Goal: Find contact information: Find contact information

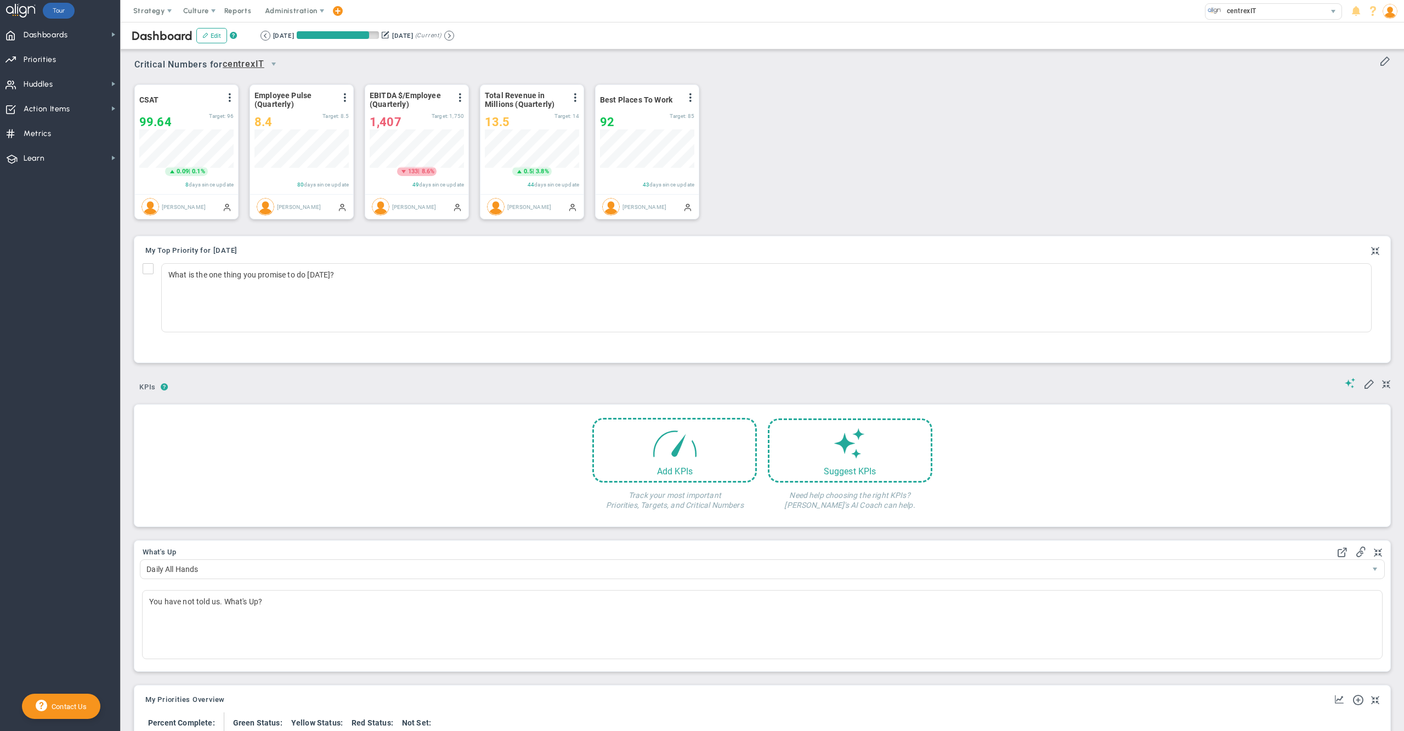
scroll to position [38, 93]
click at [84, 36] on span "Dashboards Dashboards" at bounding box center [60, 34] width 120 height 25
click at [180, 55] on span "Company Dashboard" at bounding box center [179, 53] width 71 height 10
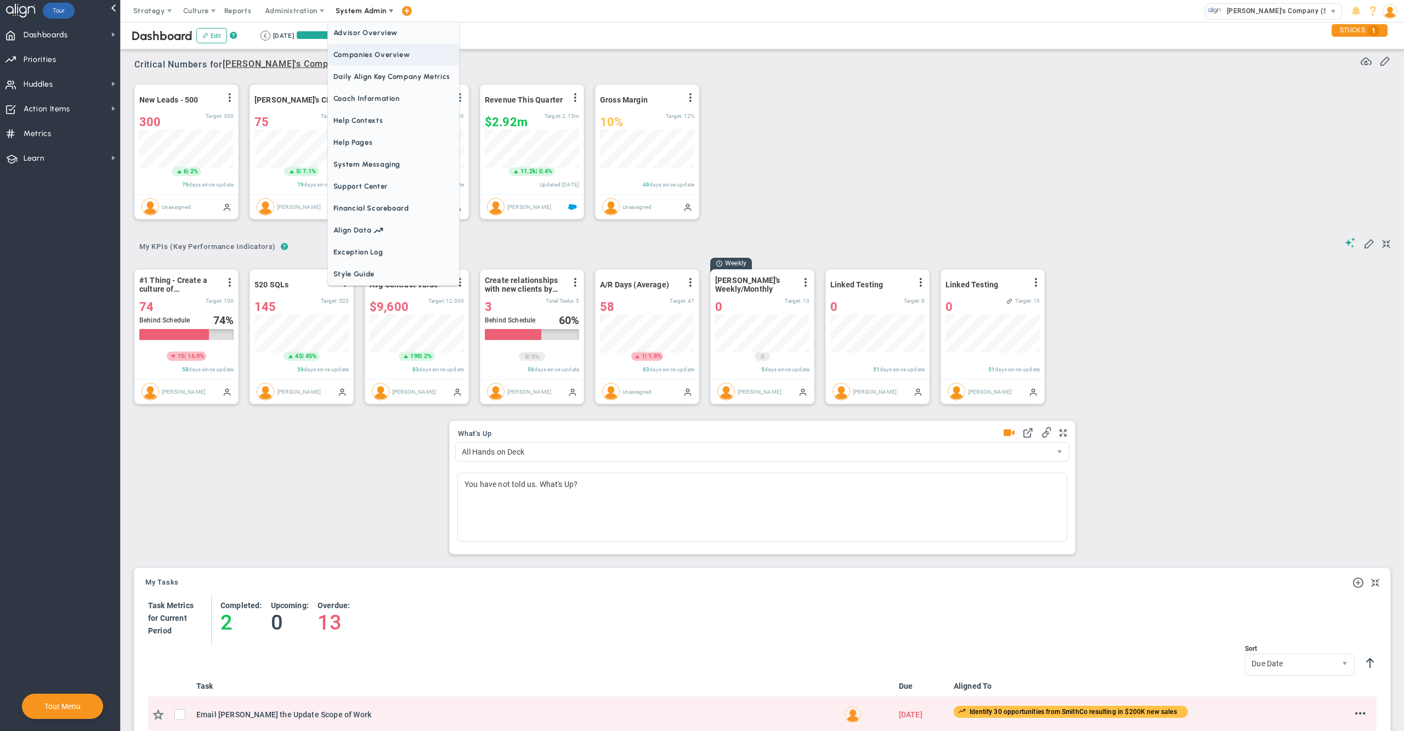
click at [384, 53] on span "Companies Overview" at bounding box center [393, 55] width 131 height 22
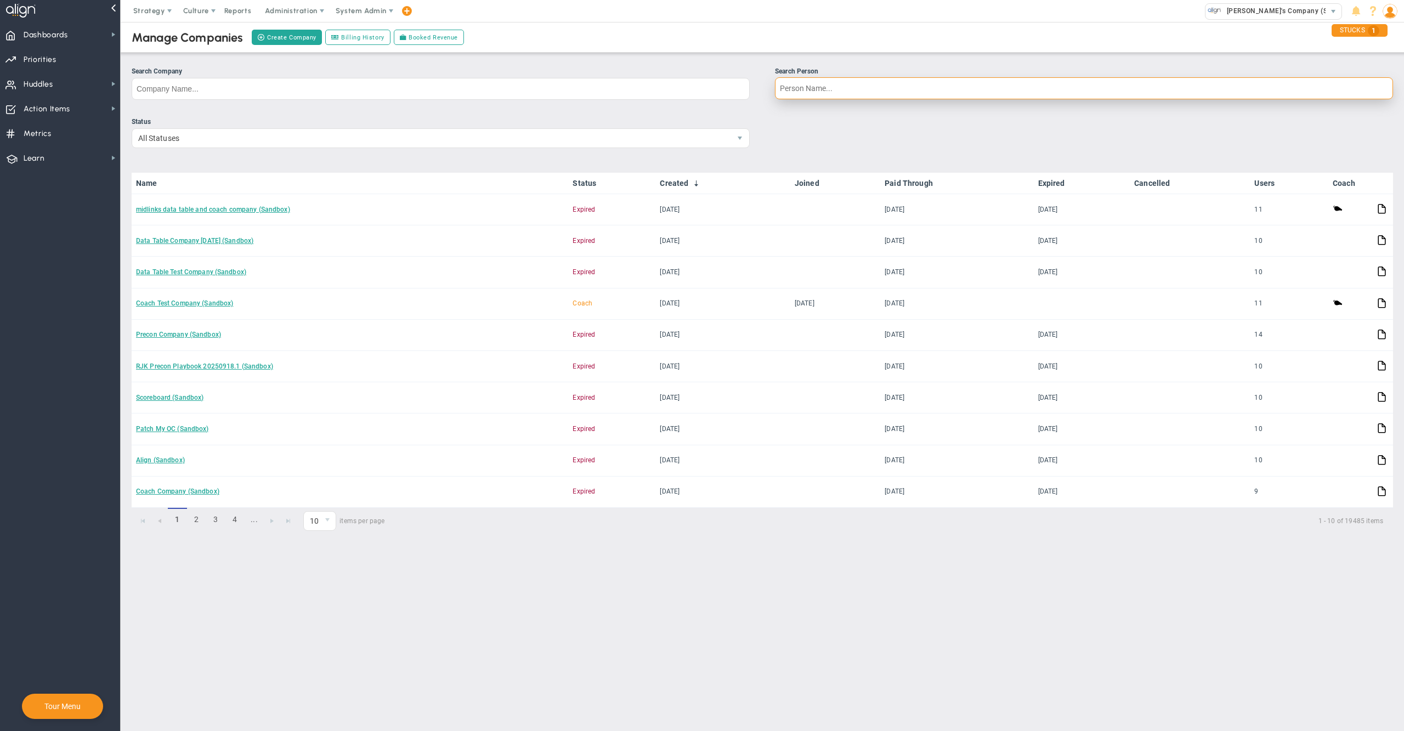
click at [806, 93] on input "Search Person" at bounding box center [1084, 88] width 618 height 22
type input "[PERSON_NAME]"
click at [863, 88] on input "[PERSON_NAME]" at bounding box center [1084, 88] width 618 height 22
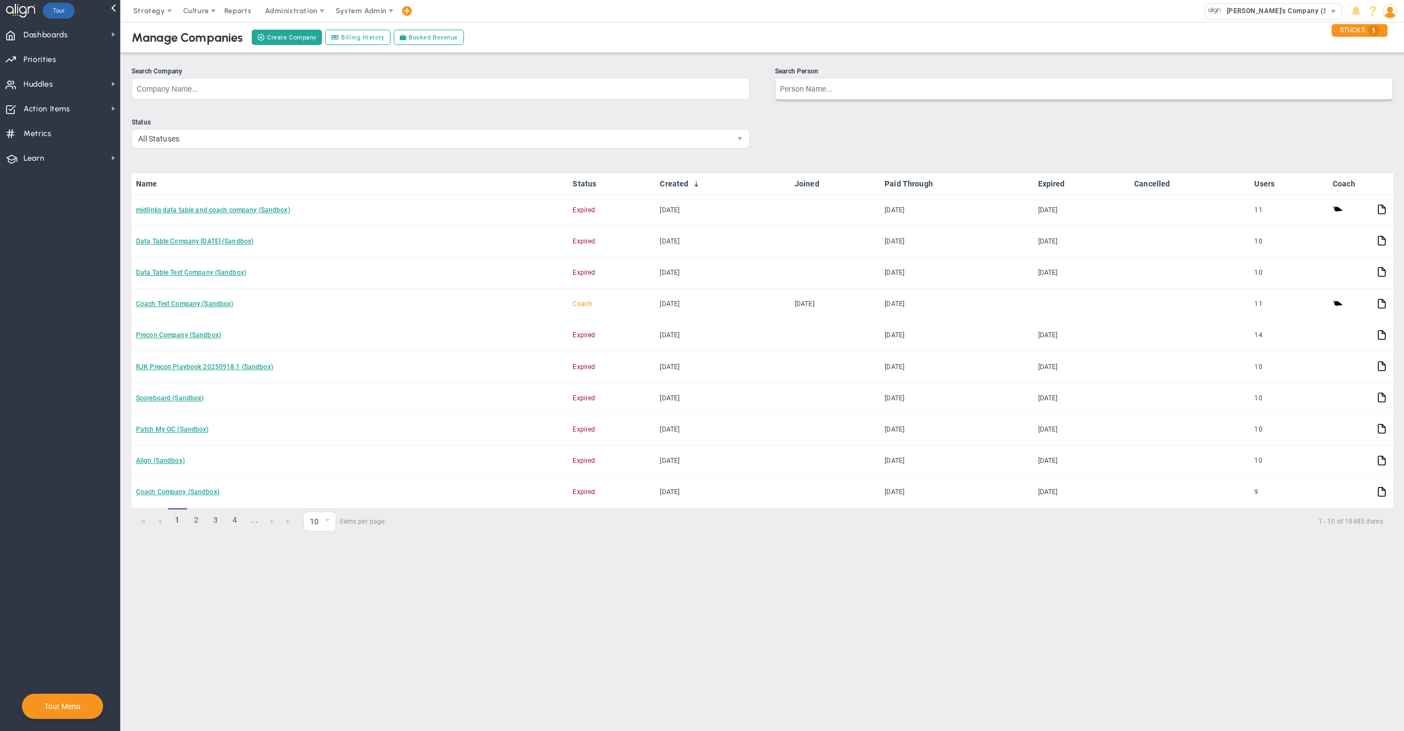
click at [611, 104] on ul "Search Company Search Person" at bounding box center [763, 87] width 1262 height 42
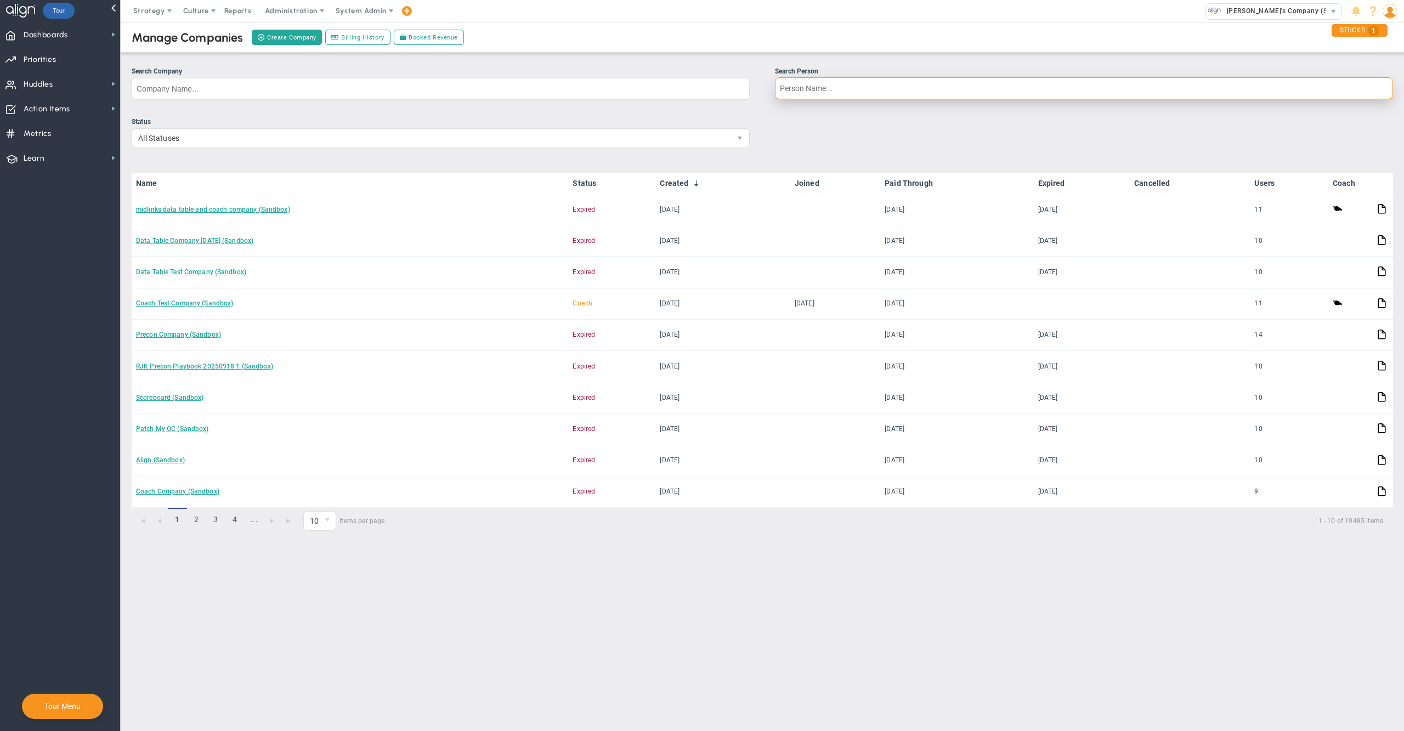
click at [806, 93] on input "Search Person" at bounding box center [1084, 88] width 618 height 22
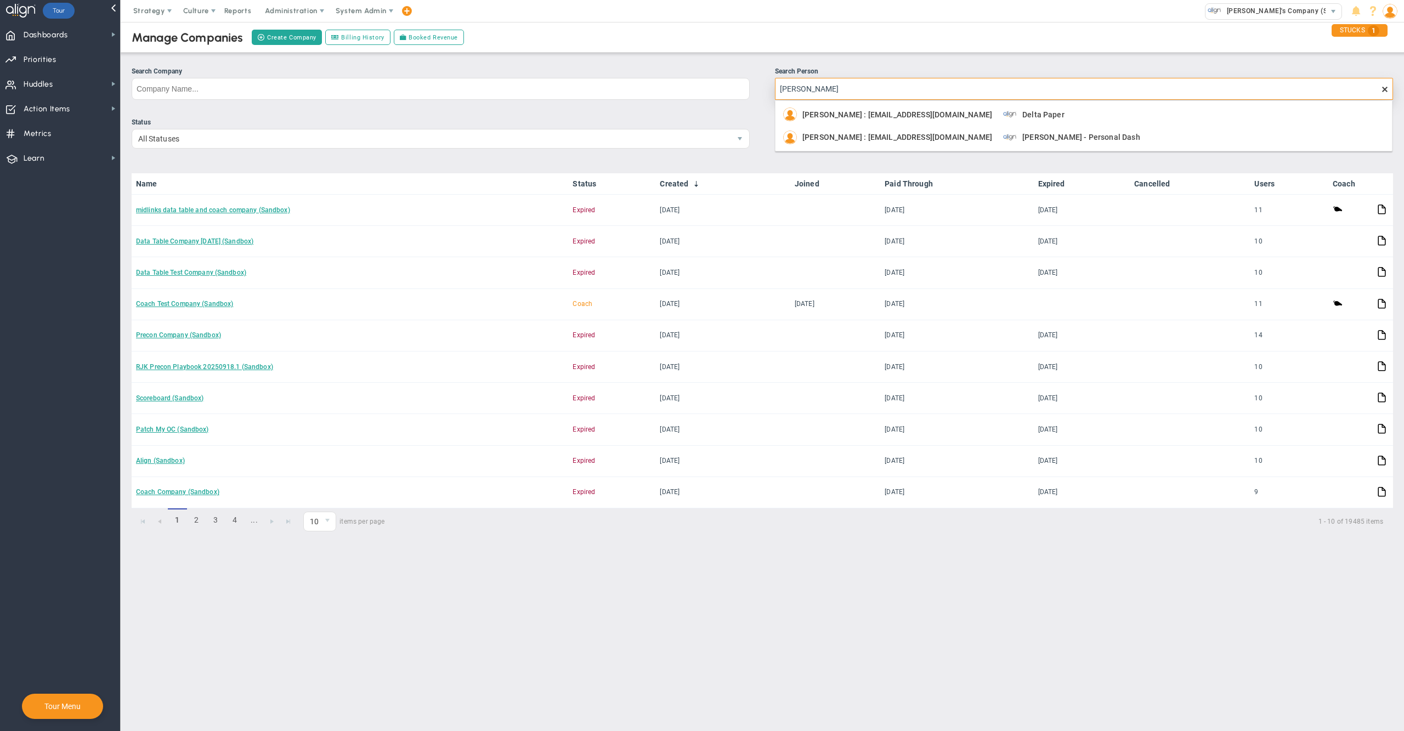
drag, startPoint x: 959, startPoint y: 139, endPoint x: 1006, endPoint y: 29, distance: 119.9
click at [1006, 29] on body "Welcome to Align! You are currently logged into a sandbox company. Your sandbox…" at bounding box center [702, 365] width 1404 height 731
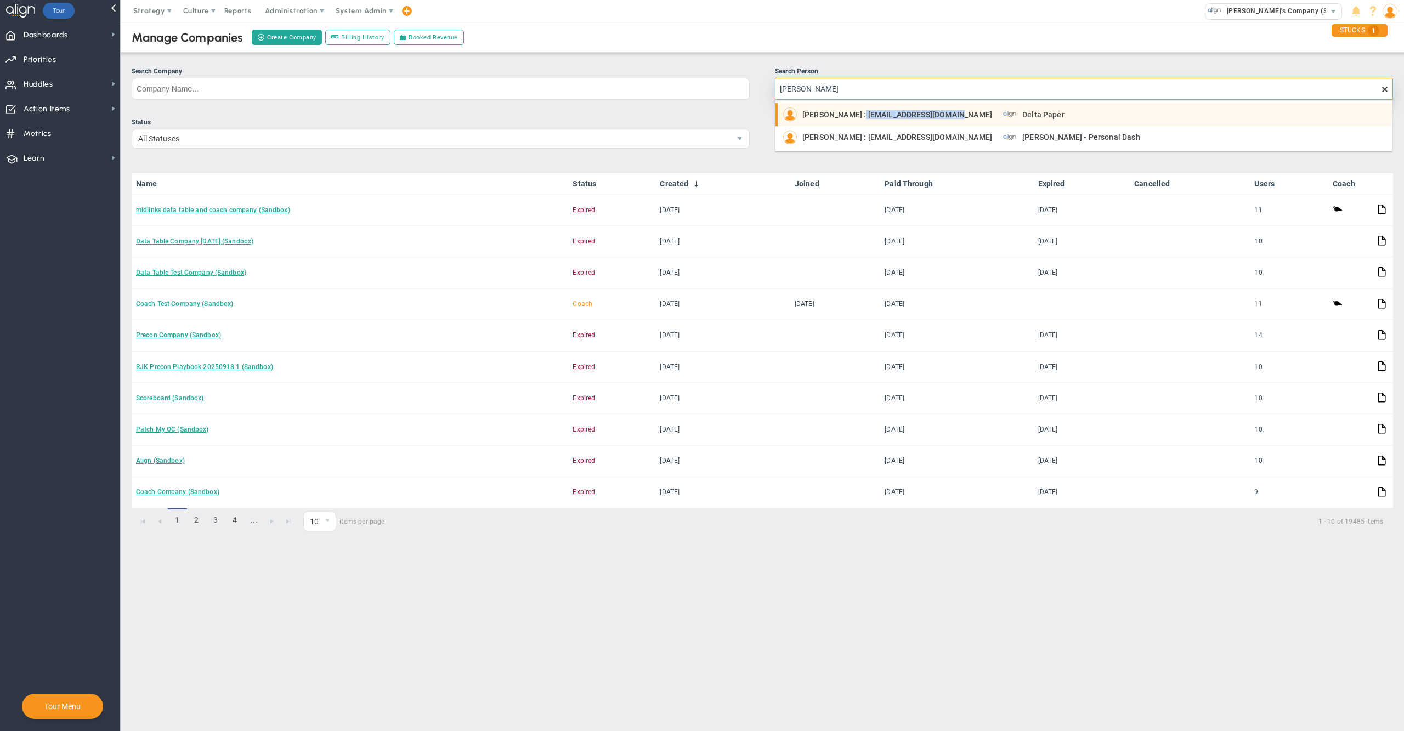
copy span "[EMAIL_ADDRESS][DOMAIN_NAME]"
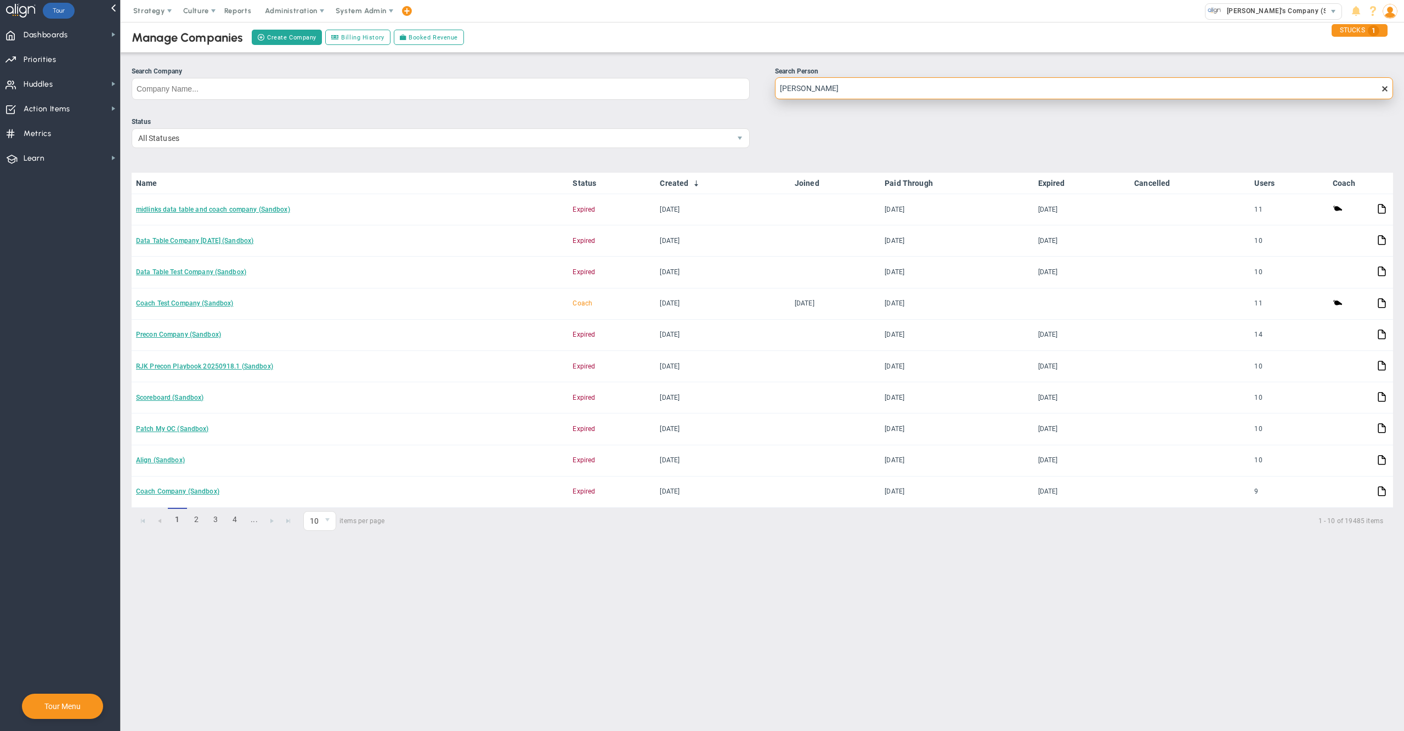
click at [852, 84] on input "[PERSON_NAME]" at bounding box center [1084, 88] width 618 height 22
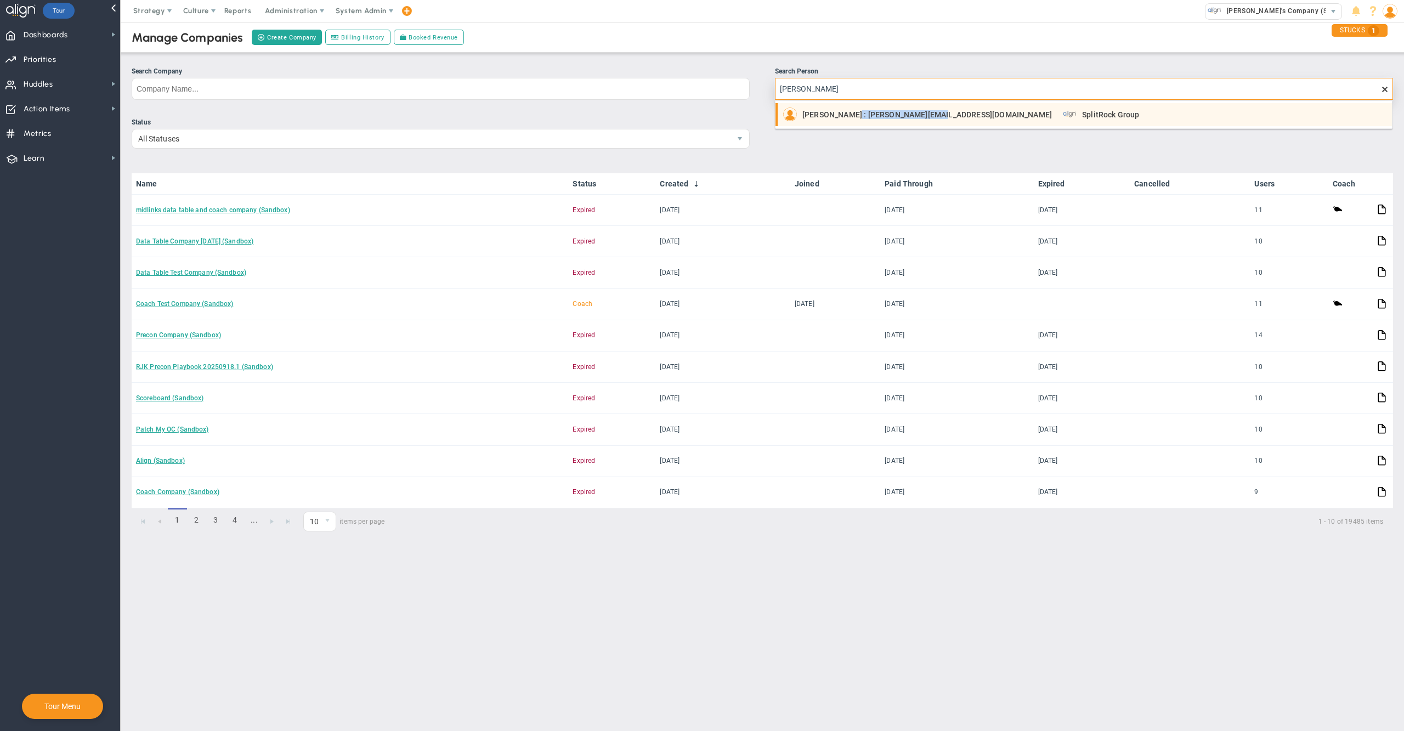
copy span "[PERSON_NAME][EMAIL_ADDRESS][DOMAIN_NAME]"
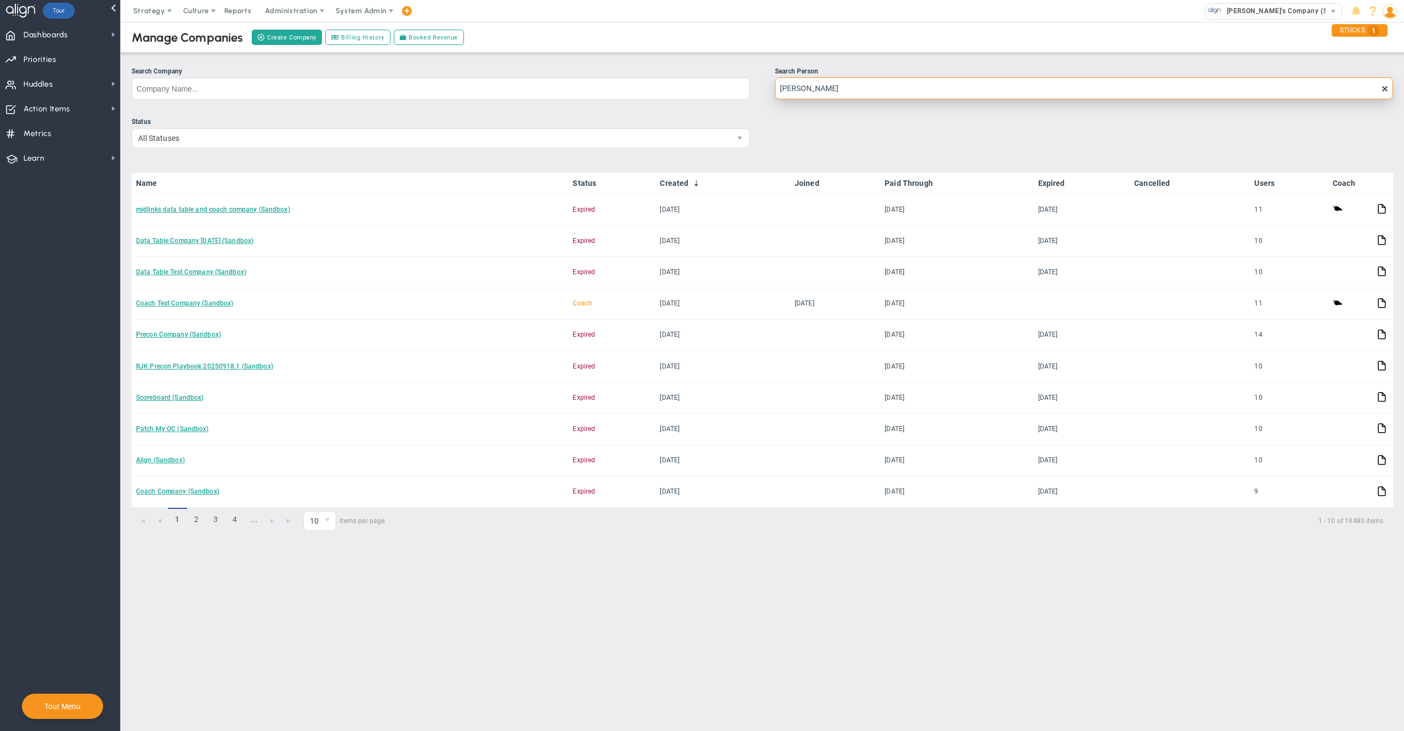
click at [858, 91] on input "[PERSON_NAME]" at bounding box center [1084, 88] width 618 height 22
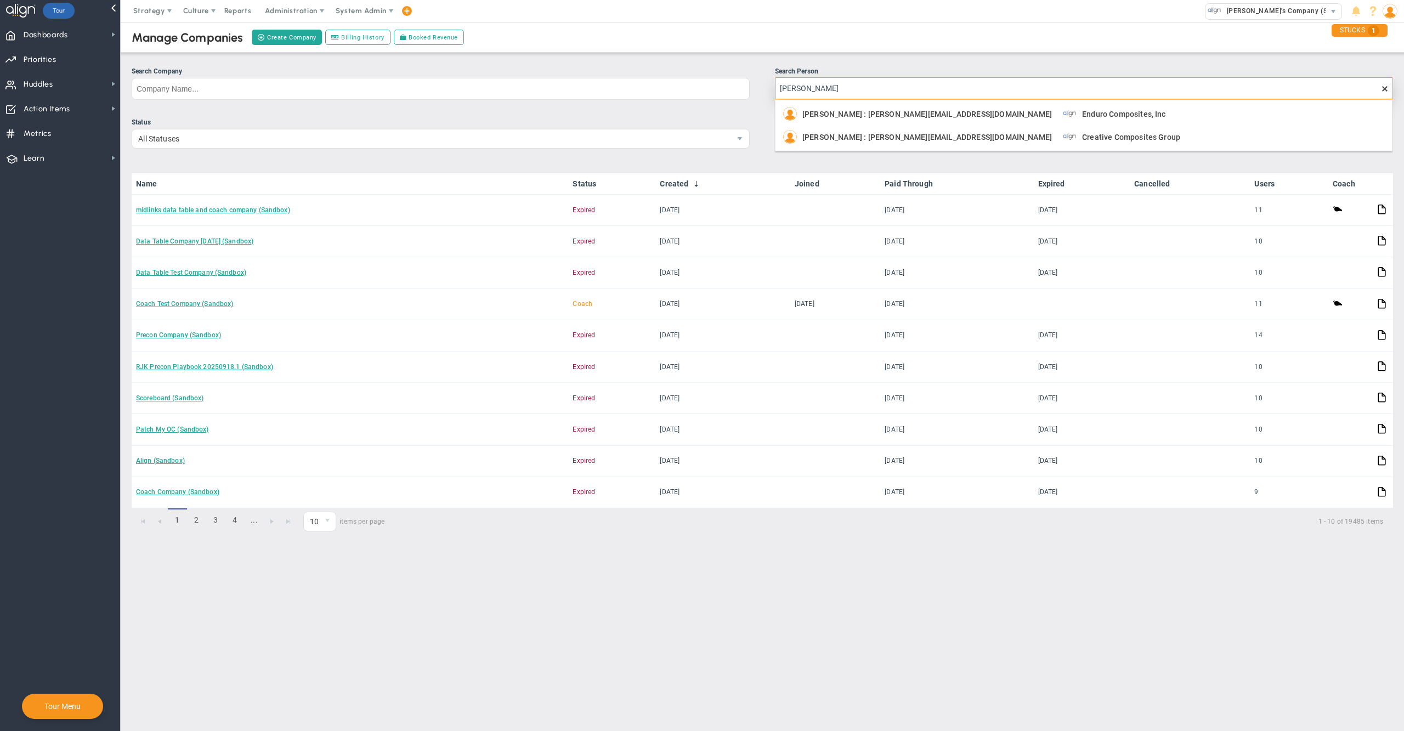
type input "[PERSON_NAME]"
click at [858, 91] on input "[PERSON_NAME]" at bounding box center [1084, 88] width 618 height 22
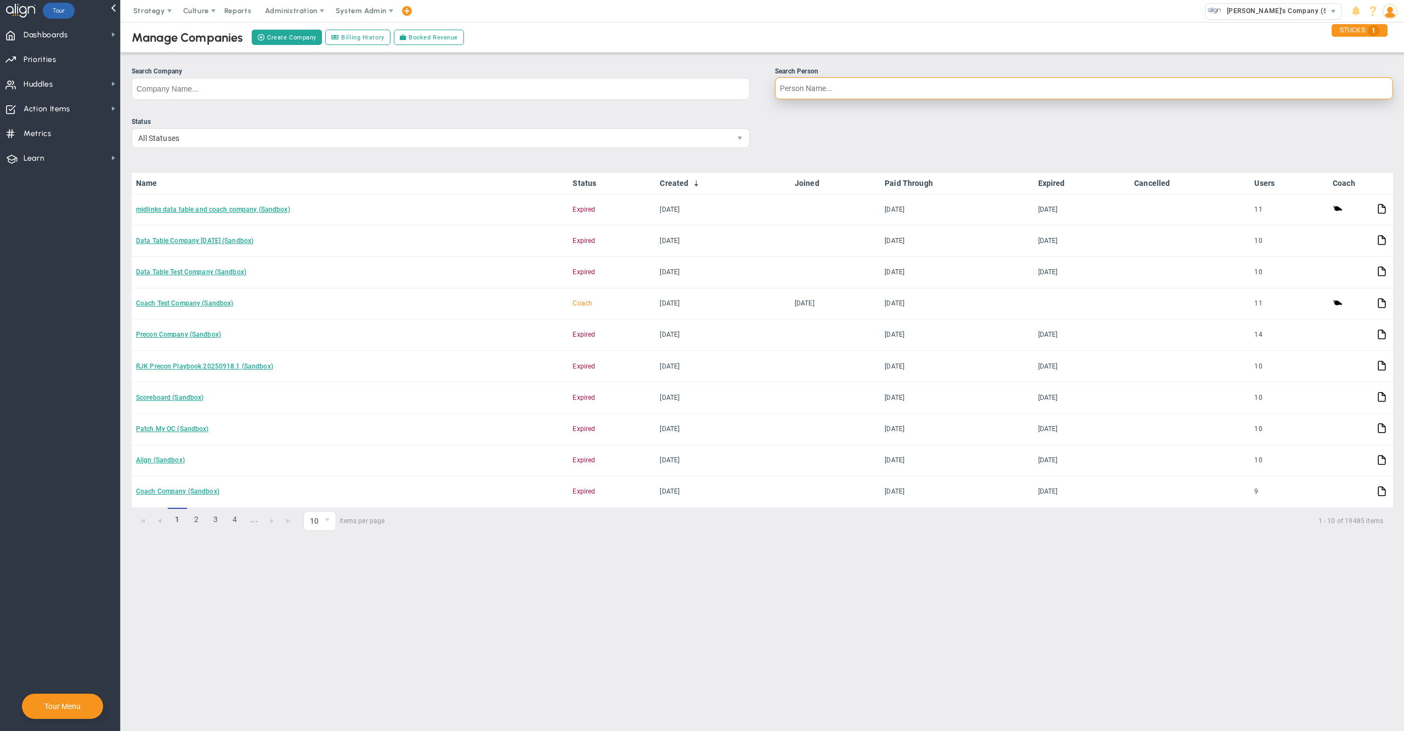
click at [863, 86] on input "Search Person" at bounding box center [1084, 88] width 618 height 22
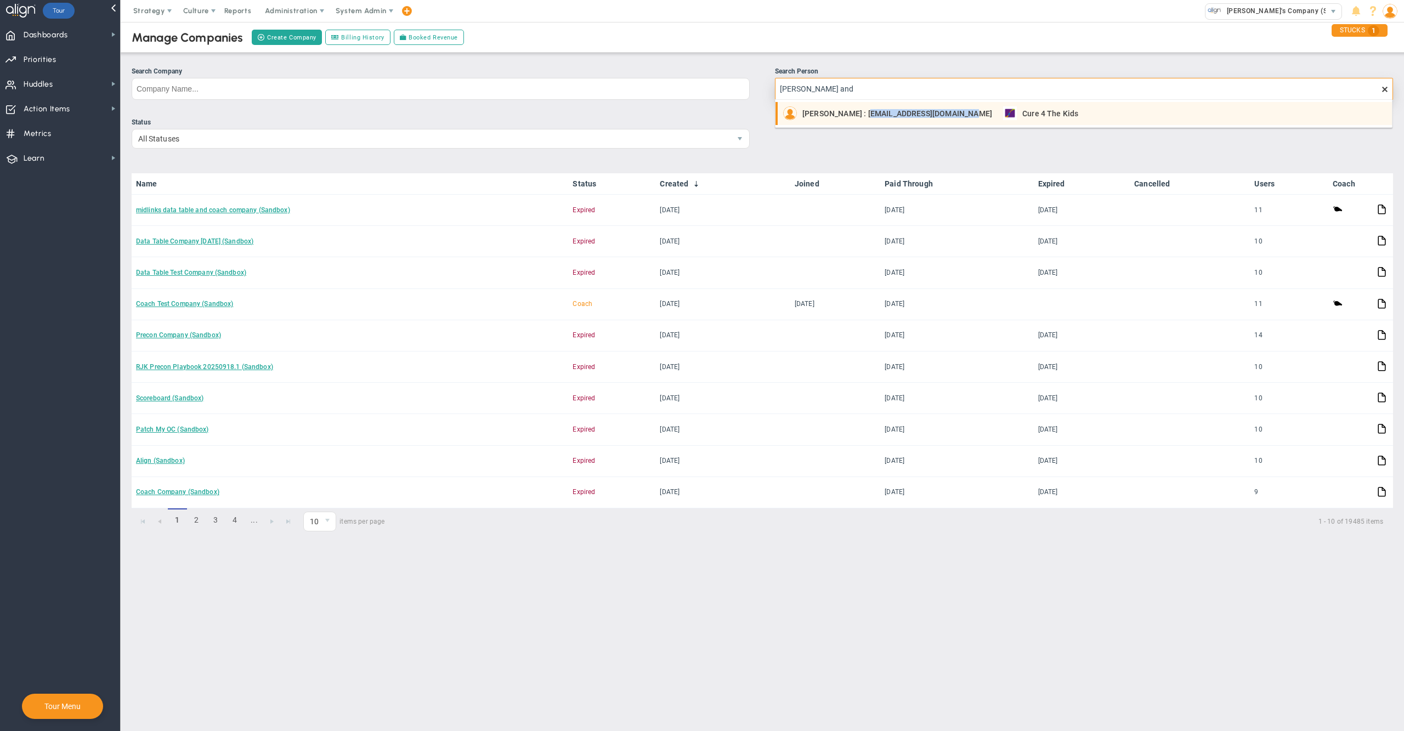
copy span "[EMAIL_ADDRESS][DOMAIN_NAME]"
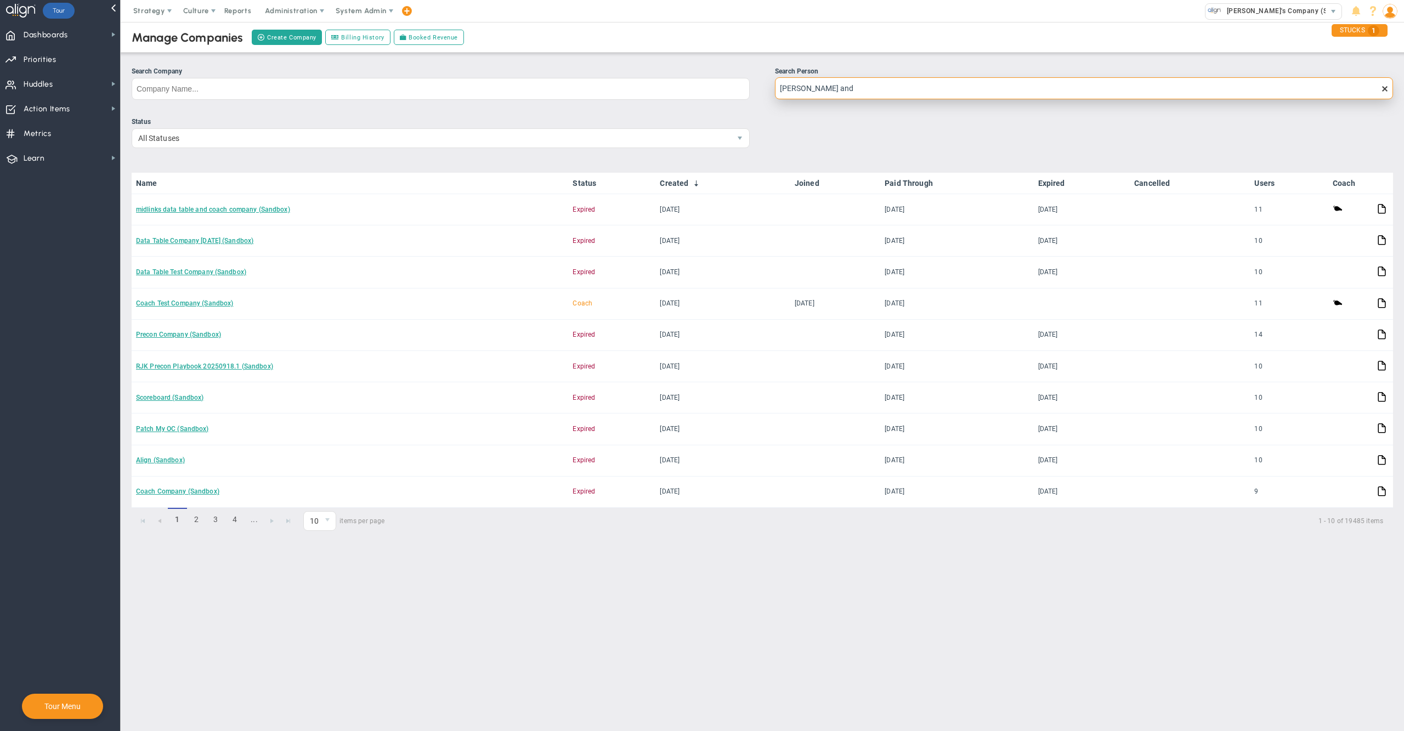
click at [898, 88] on input "[PERSON_NAME] and" at bounding box center [1084, 88] width 618 height 22
type input "[PERSON_NAME]"
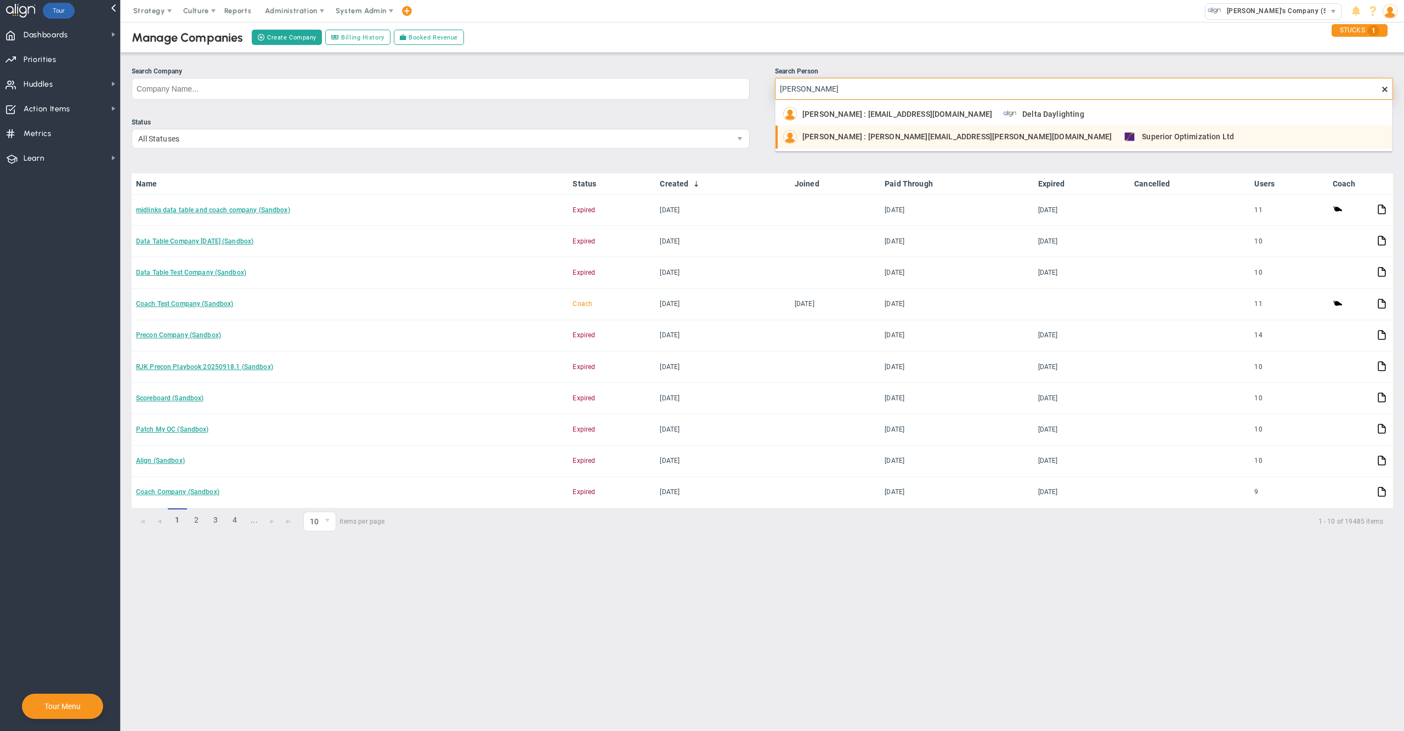
click at [906, 133] on span "[PERSON_NAME] : [PERSON_NAME][EMAIL_ADDRESS][PERSON_NAME][DOMAIN_NAME]" at bounding box center [956, 137] width 309 height 8
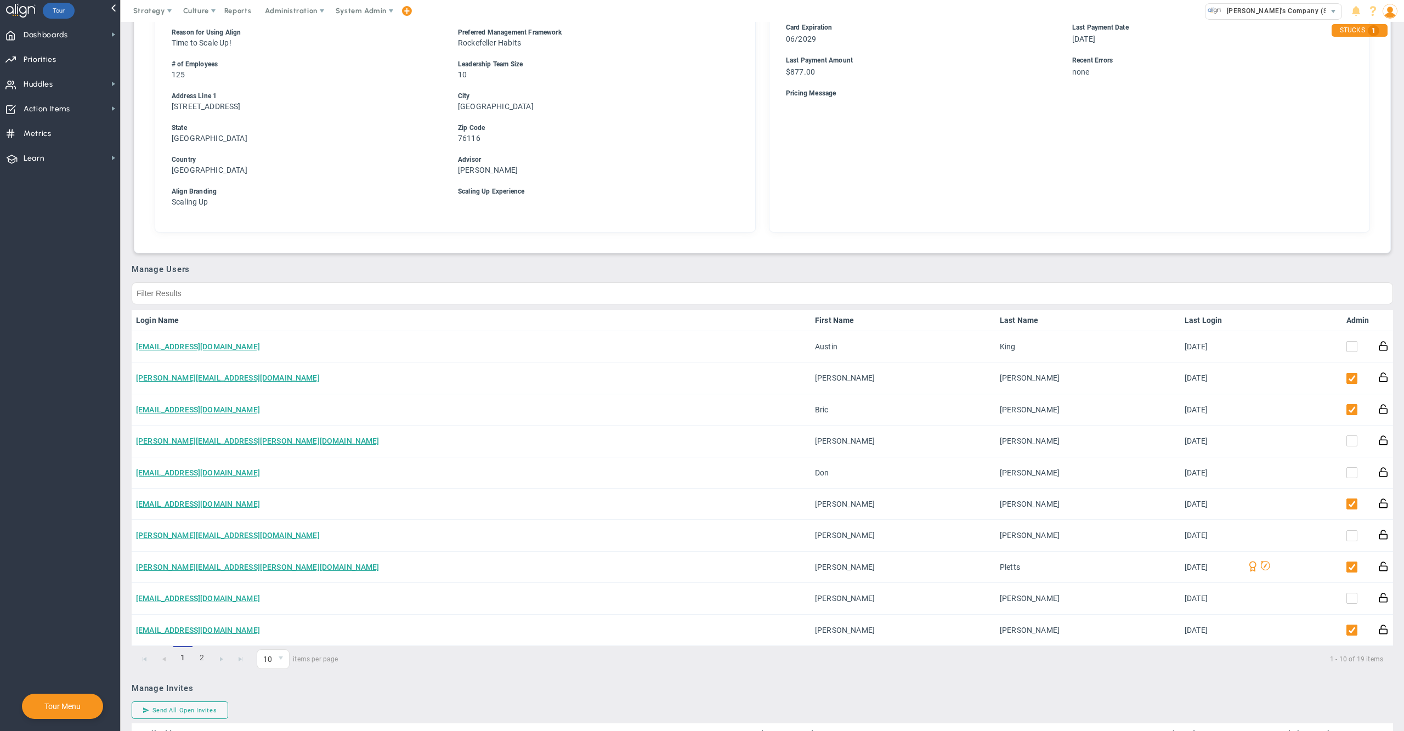
scroll to position [372, 0]
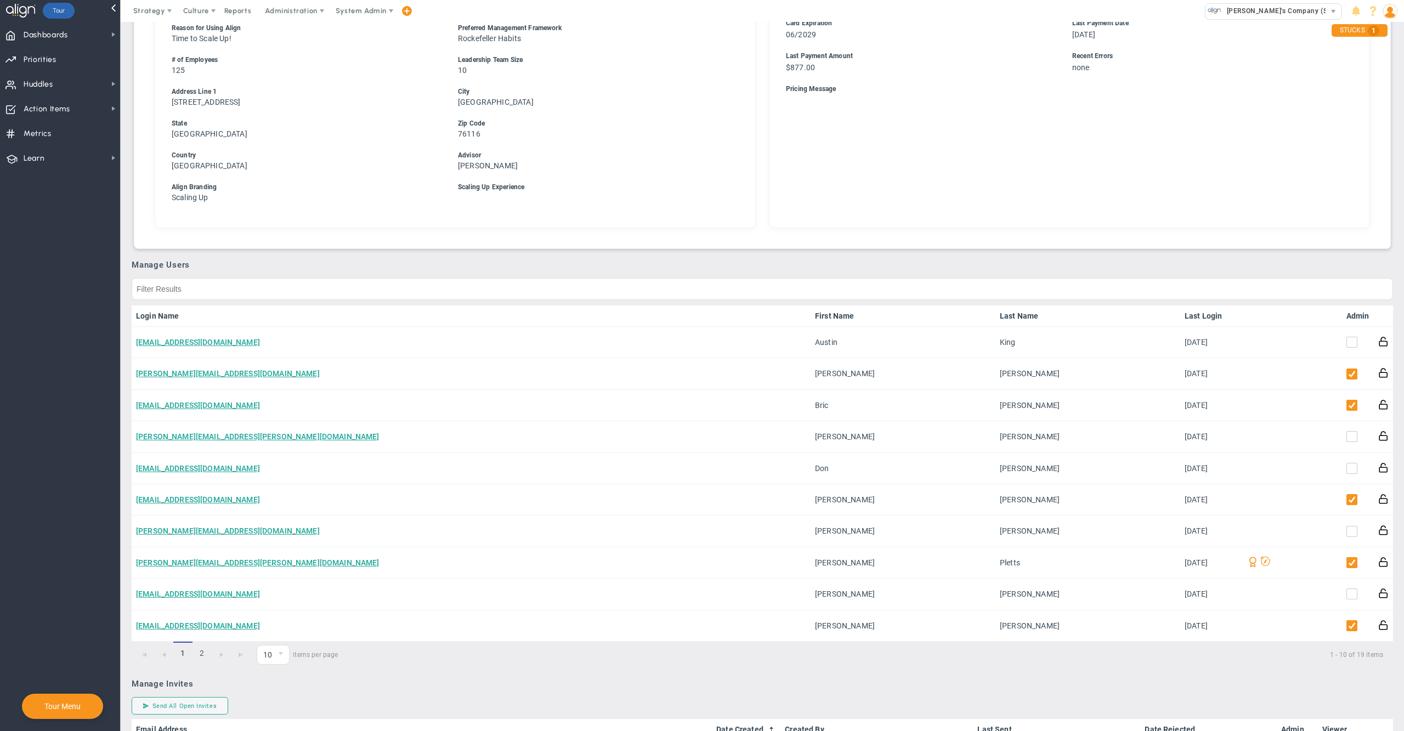
click at [1348, 312] on link "Admin" at bounding box center [1358, 316] width 23 height 9
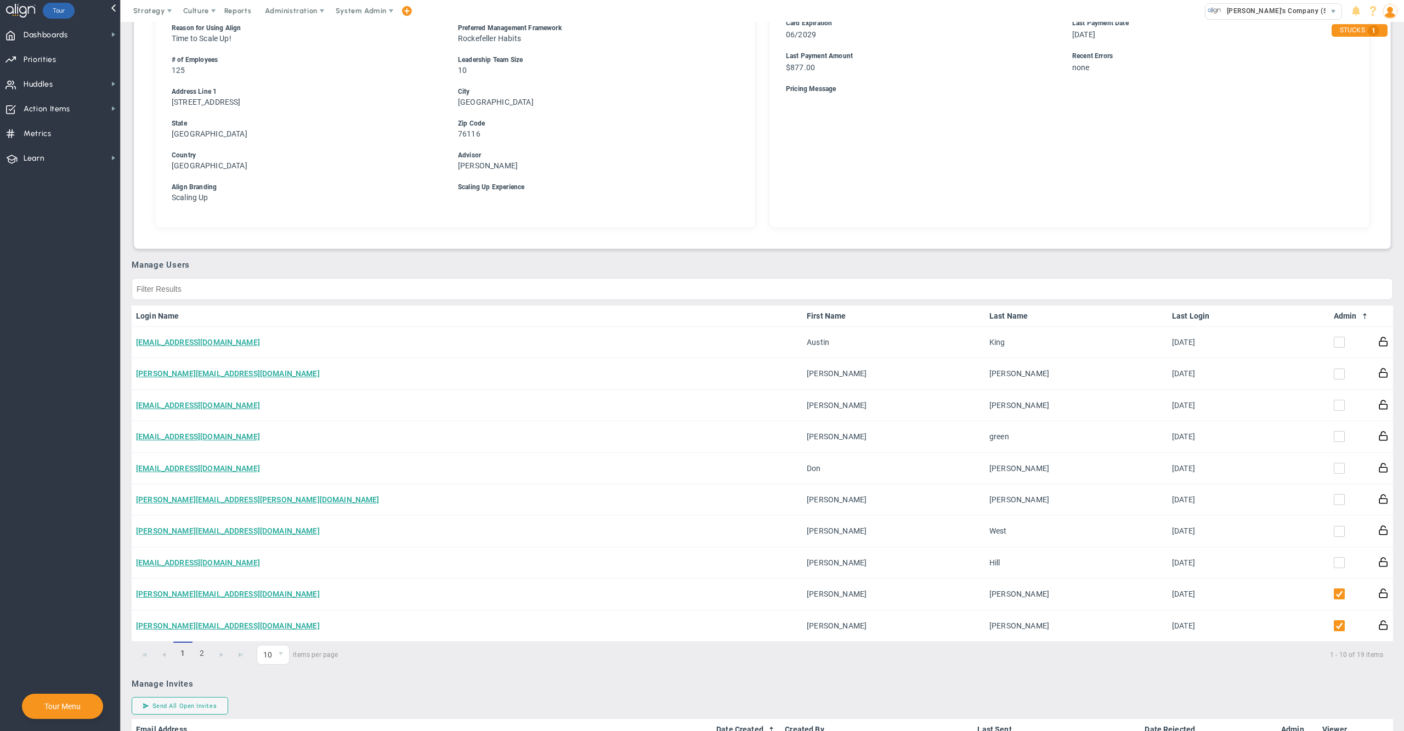
click at [1348, 312] on link "Admin" at bounding box center [1352, 316] width 36 height 9
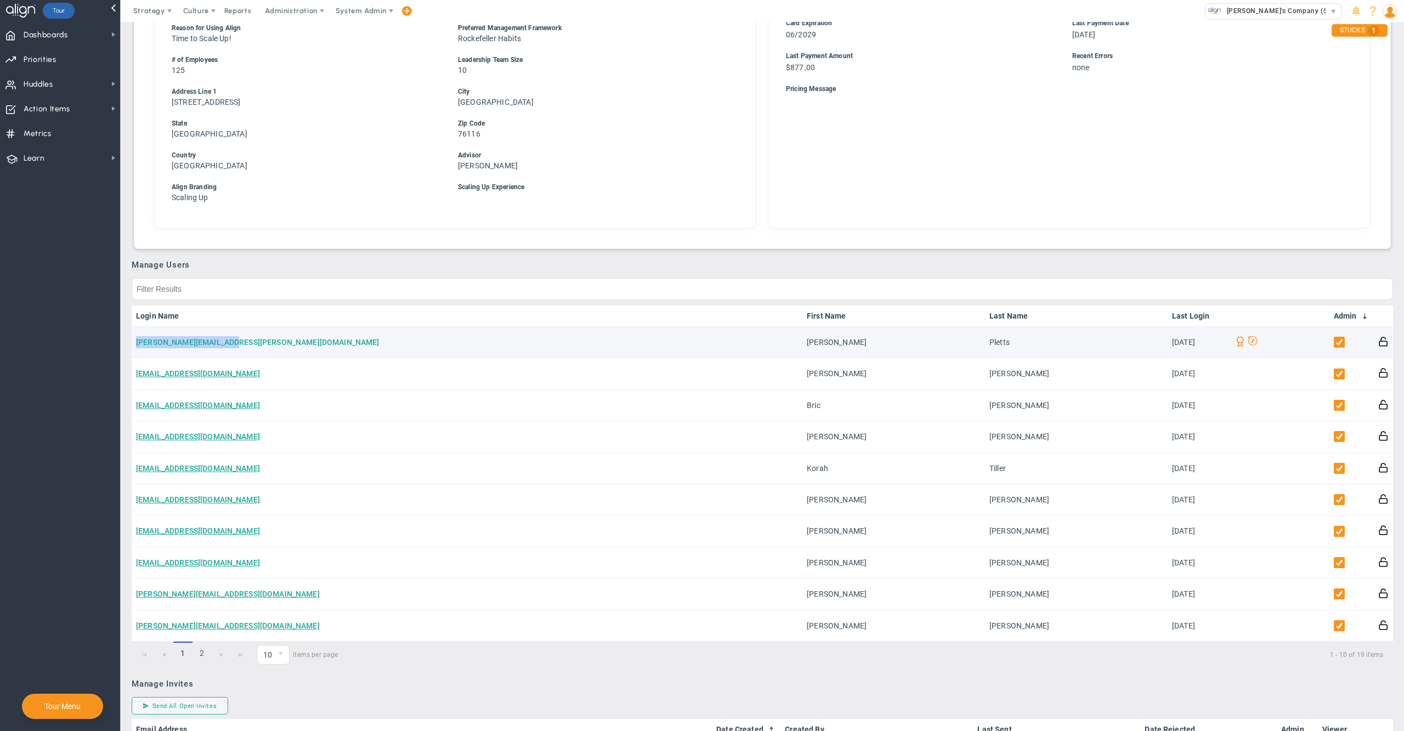
copy link "[PERSON_NAME][EMAIL_ADDRESS][PERSON_NAME][DOMAIN_NAME]"
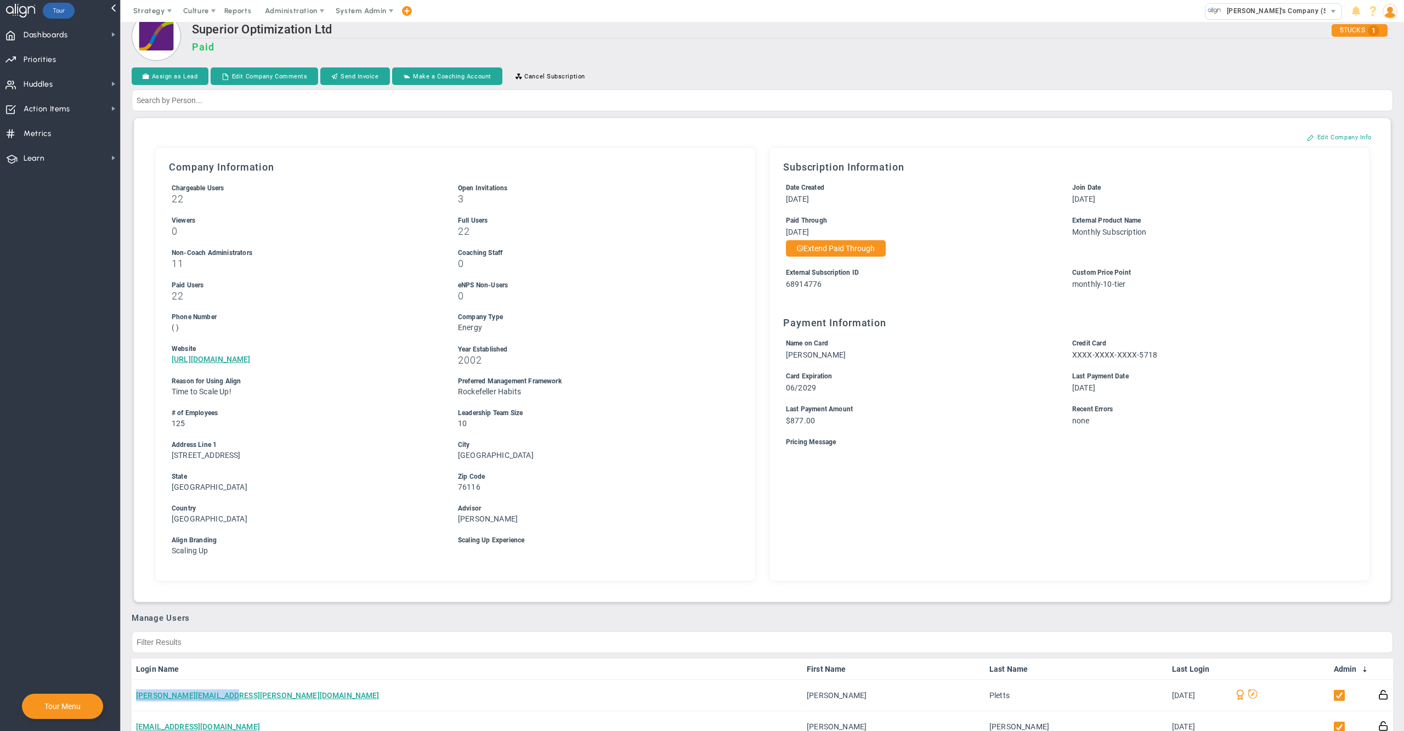
scroll to position [0, 0]
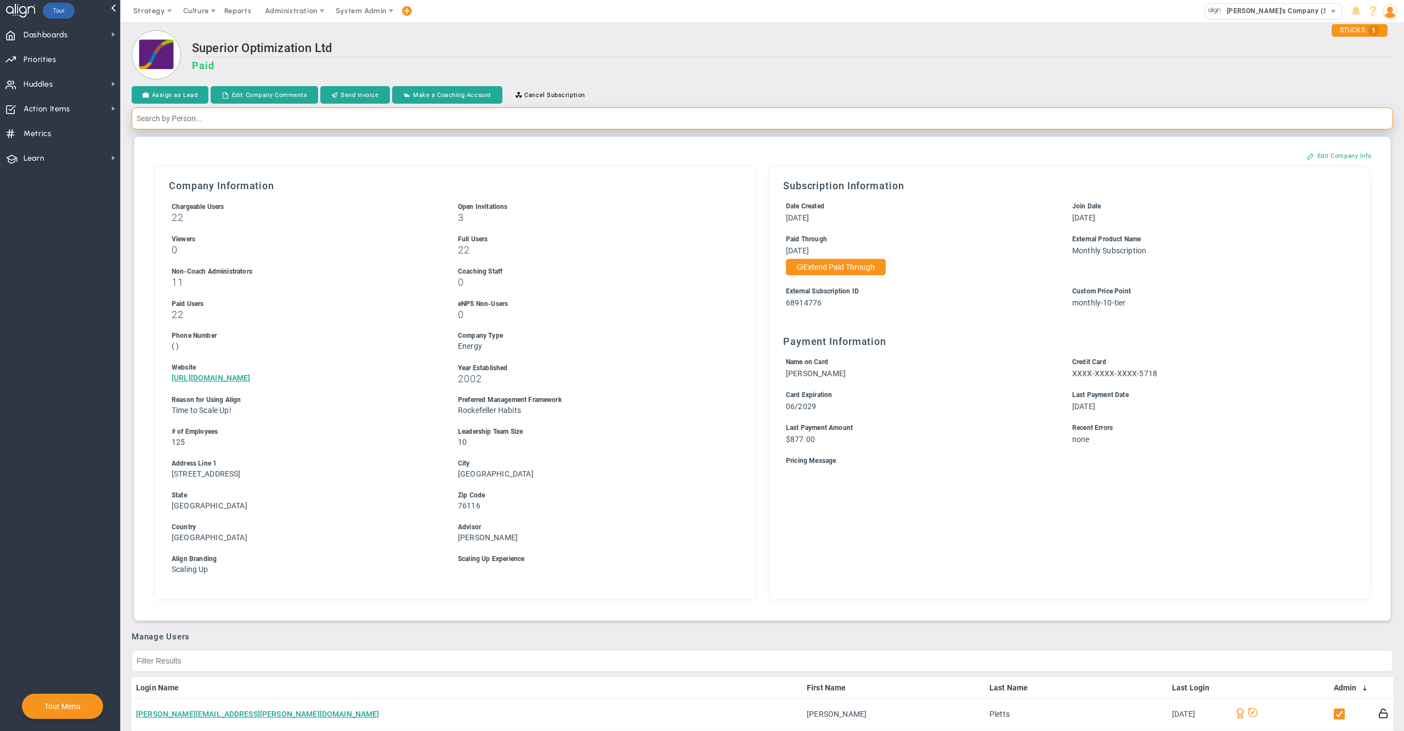
click at [1195, 115] on input "text" at bounding box center [763, 119] width 1262 height 22
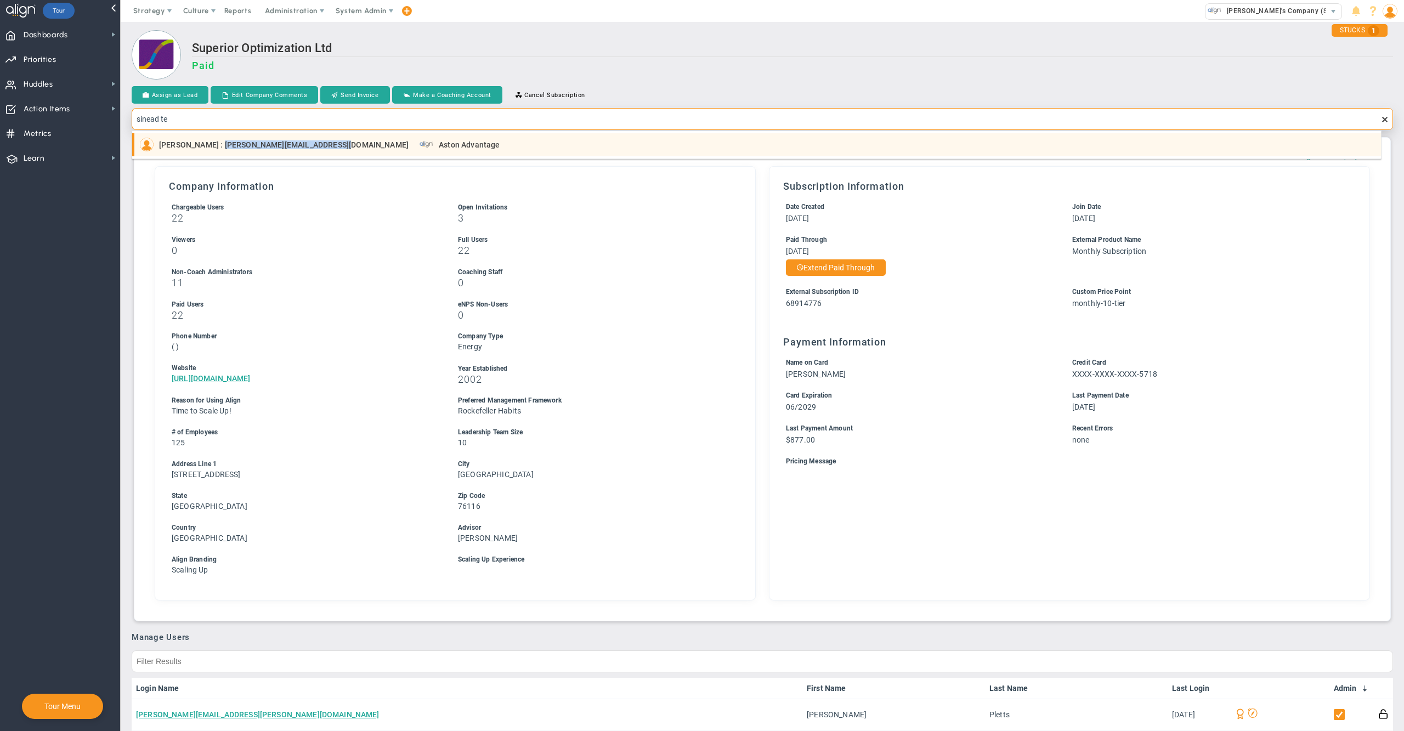
copy span "[PERSON_NAME][EMAIL_ADDRESS][DOMAIN_NAME]"
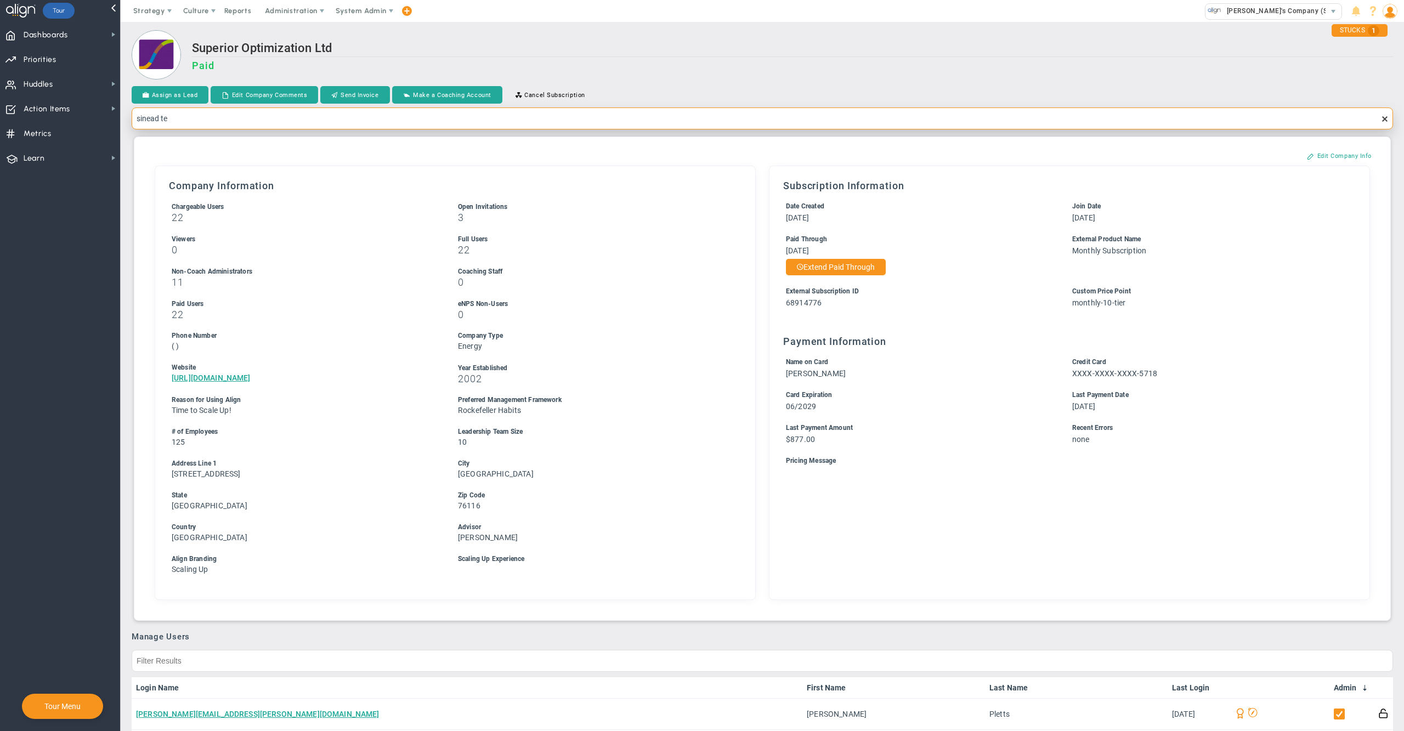
click at [725, 117] on input "sinead te" at bounding box center [763, 119] width 1262 height 22
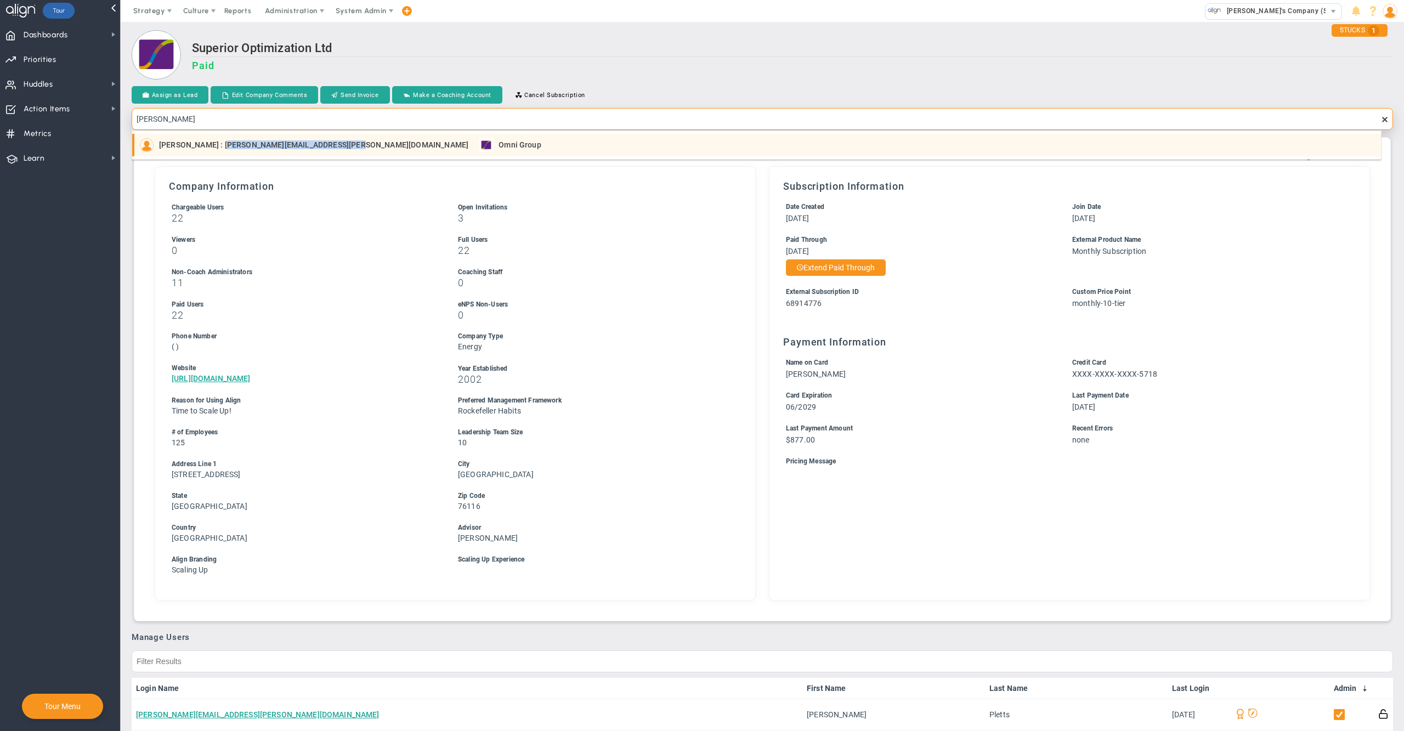
copy span "[PERSON_NAME][EMAIL_ADDRESS][PERSON_NAME][DOMAIN_NAME]"
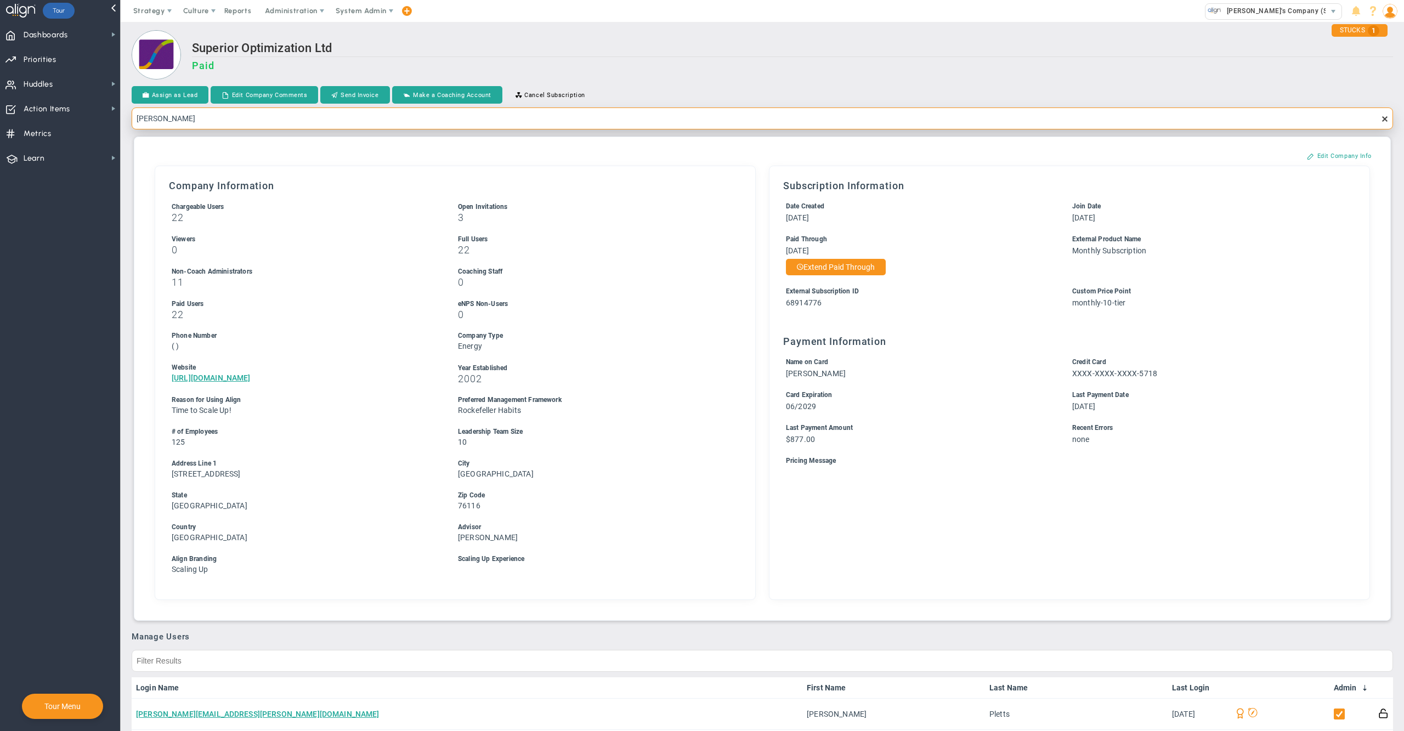
click at [709, 113] on input "[PERSON_NAME]" at bounding box center [763, 119] width 1262 height 22
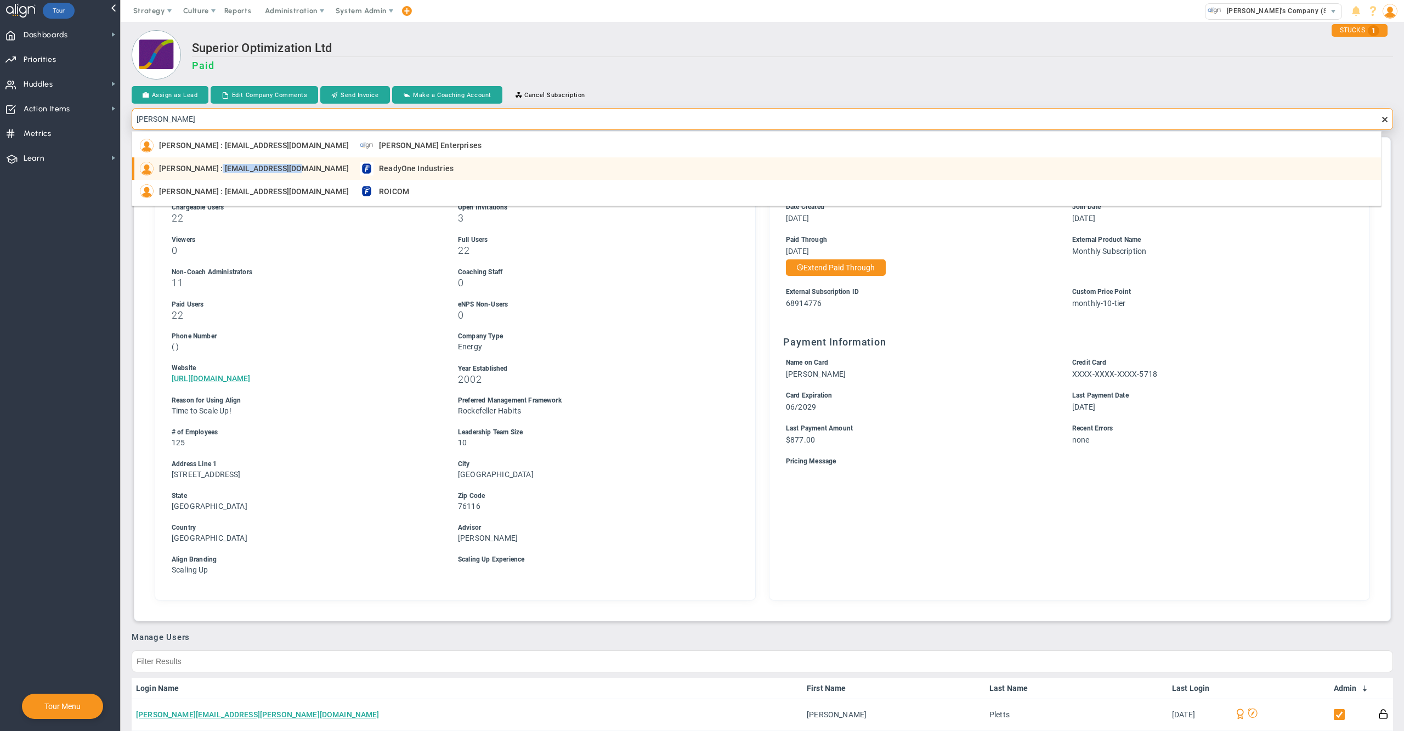
copy span "[EMAIL_ADDRESS][DOMAIN_NAME]"
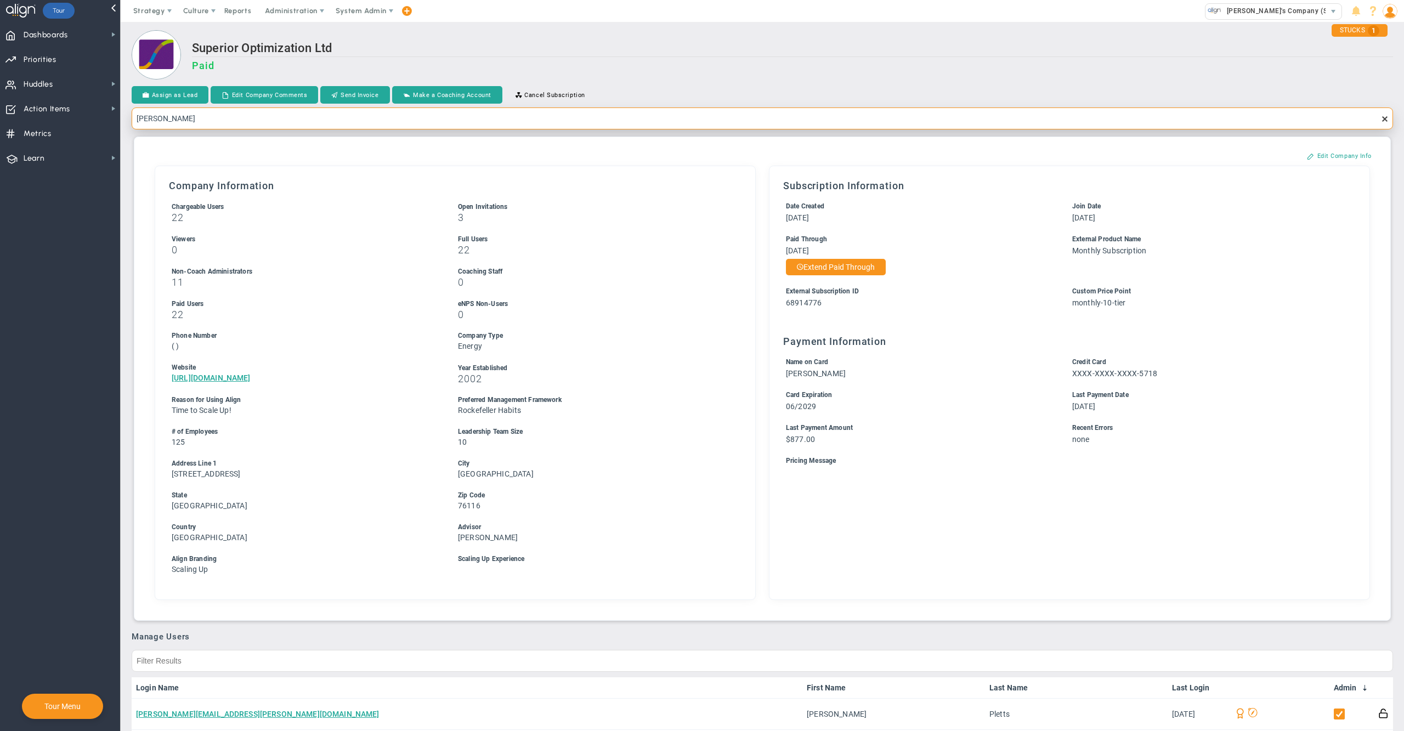
click at [777, 115] on input "[PERSON_NAME]" at bounding box center [763, 119] width 1262 height 22
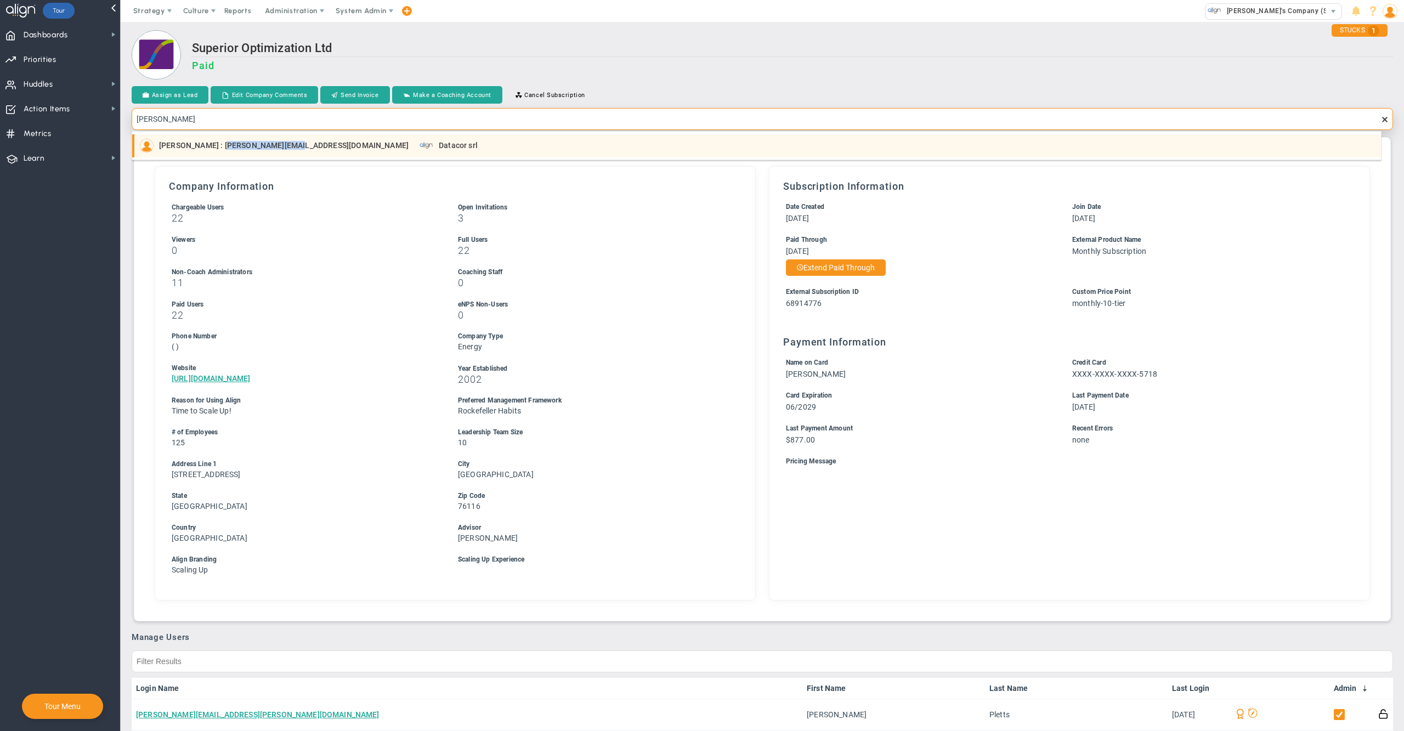
copy span "[PERSON_NAME][EMAIL_ADDRESS][DOMAIN_NAME]"
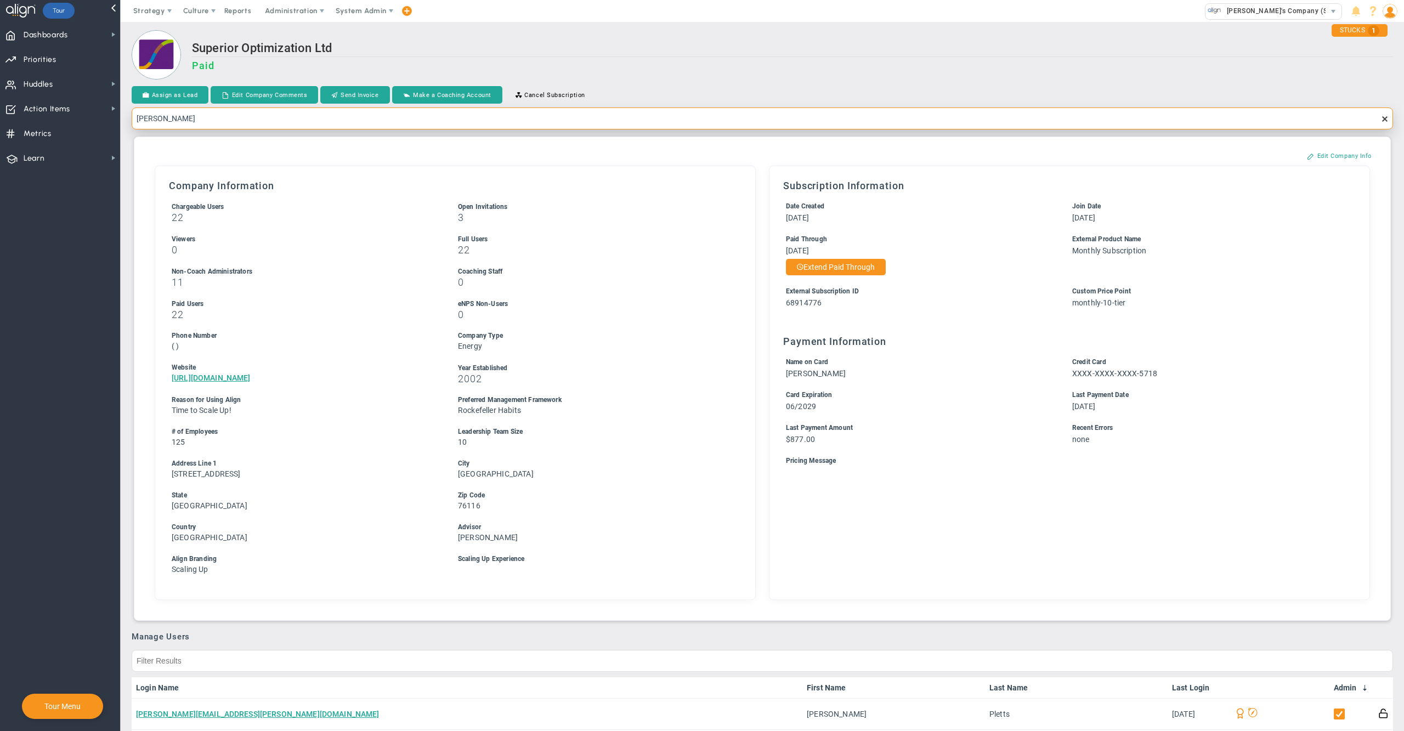
click at [889, 121] on input "[PERSON_NAME]" at bounding box center [763, 119] width 1262 height 22
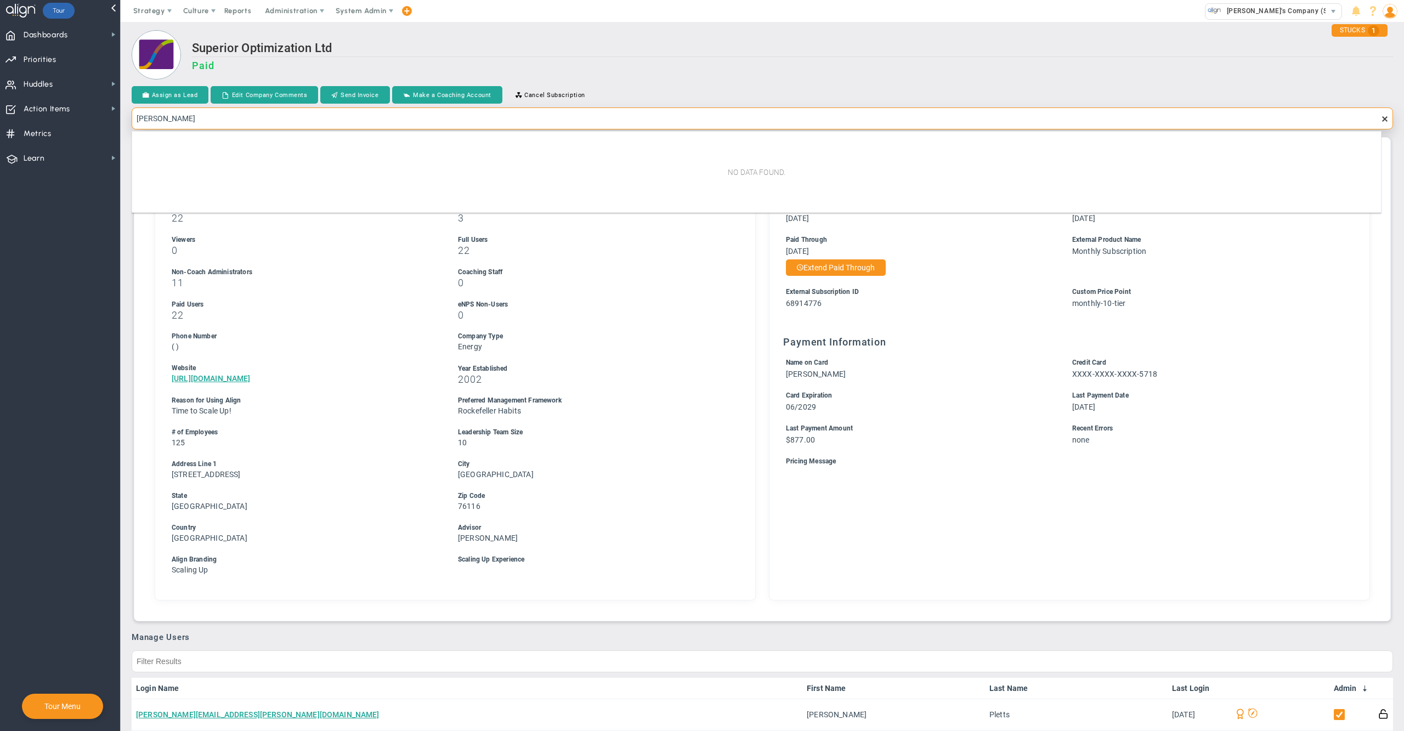
click at [149, 121] on input "[PERSON_NAME]" at bounding box center [763, 119] width 1262 height 22
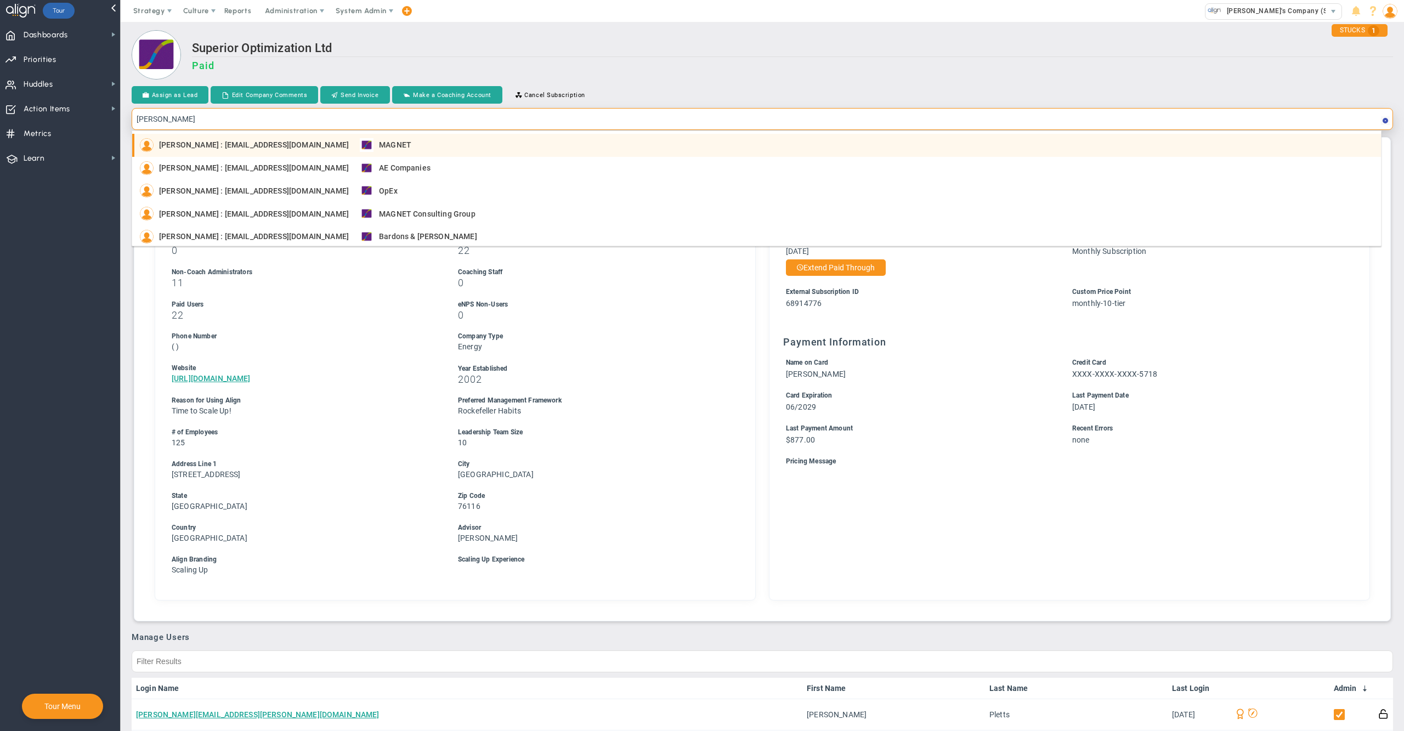
copy span "[EMAIL_ADDRESS][DOMAIN_NAME]"
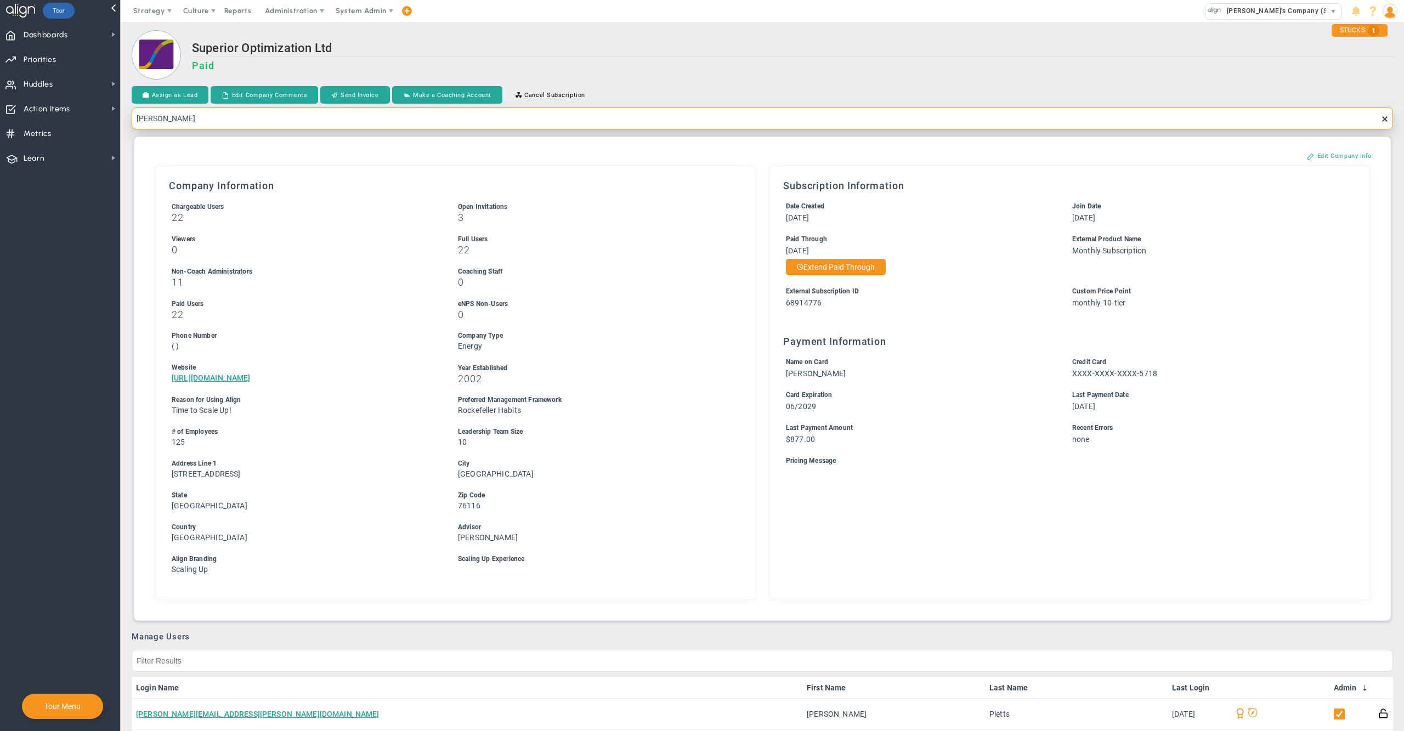
click at [876, 115] on input "[PERSON_NAME]" at bounding box center [763, 119] width 1262 height 22
type input "[PERSON_NAME]"
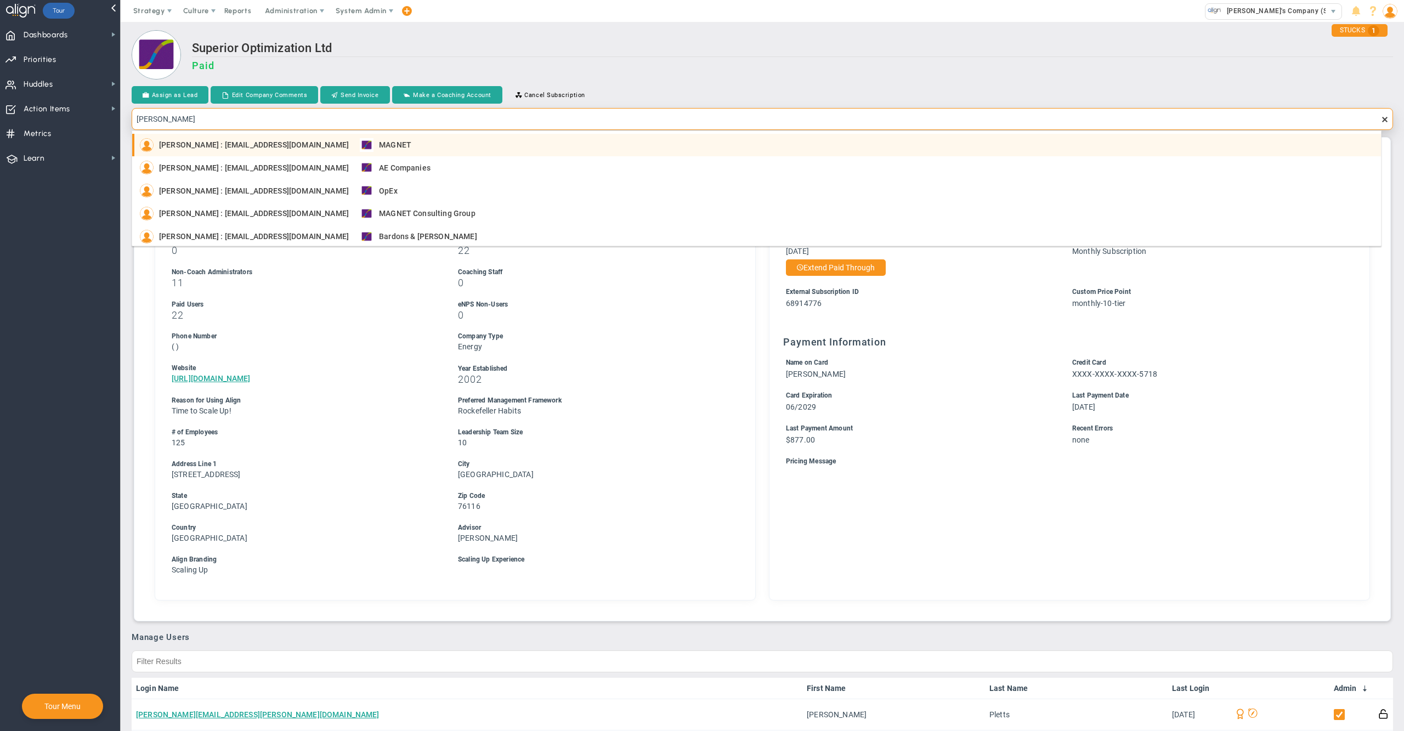
copy span "[EMAIL_ADDRESS][DOMAIN_NAME]"
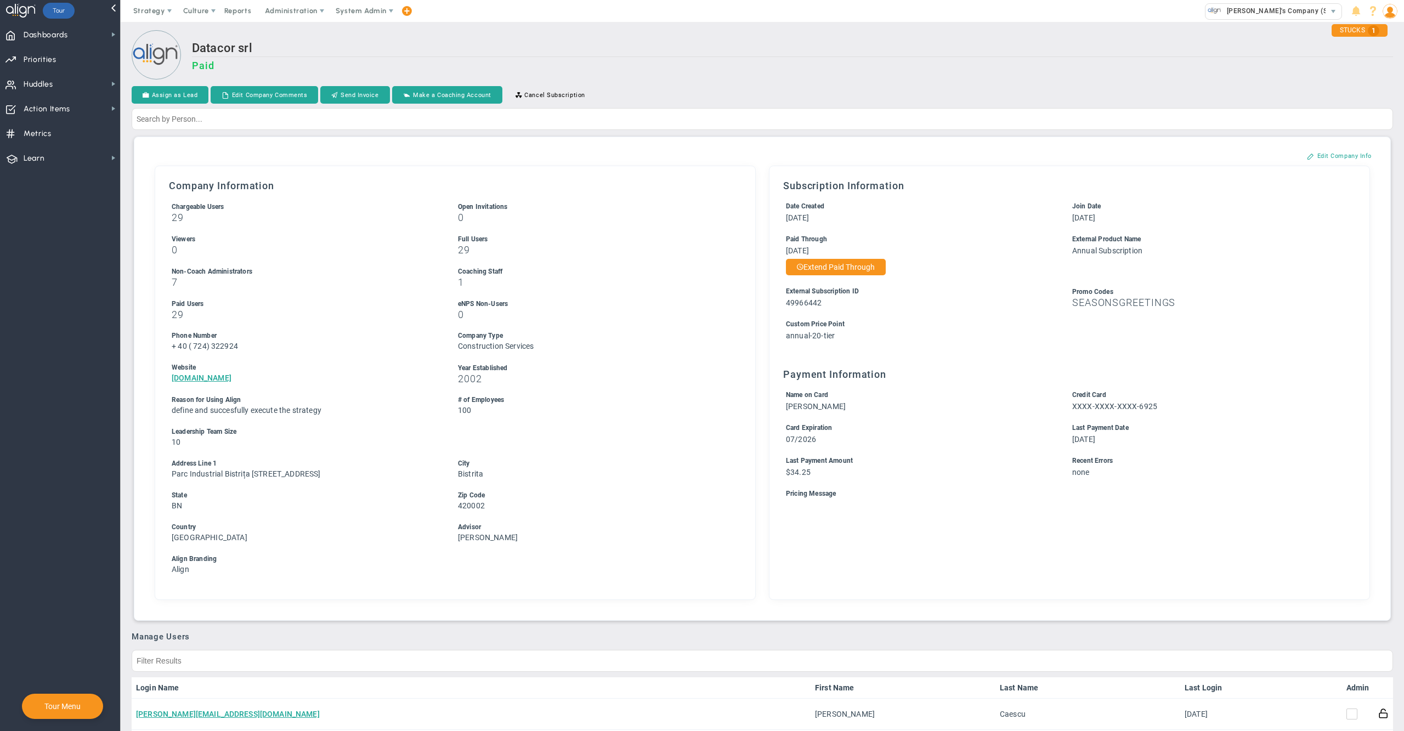
click at [879, 58] on div "Datacor srl Paid" at bounding box center [792, 61] width 1201 height 41
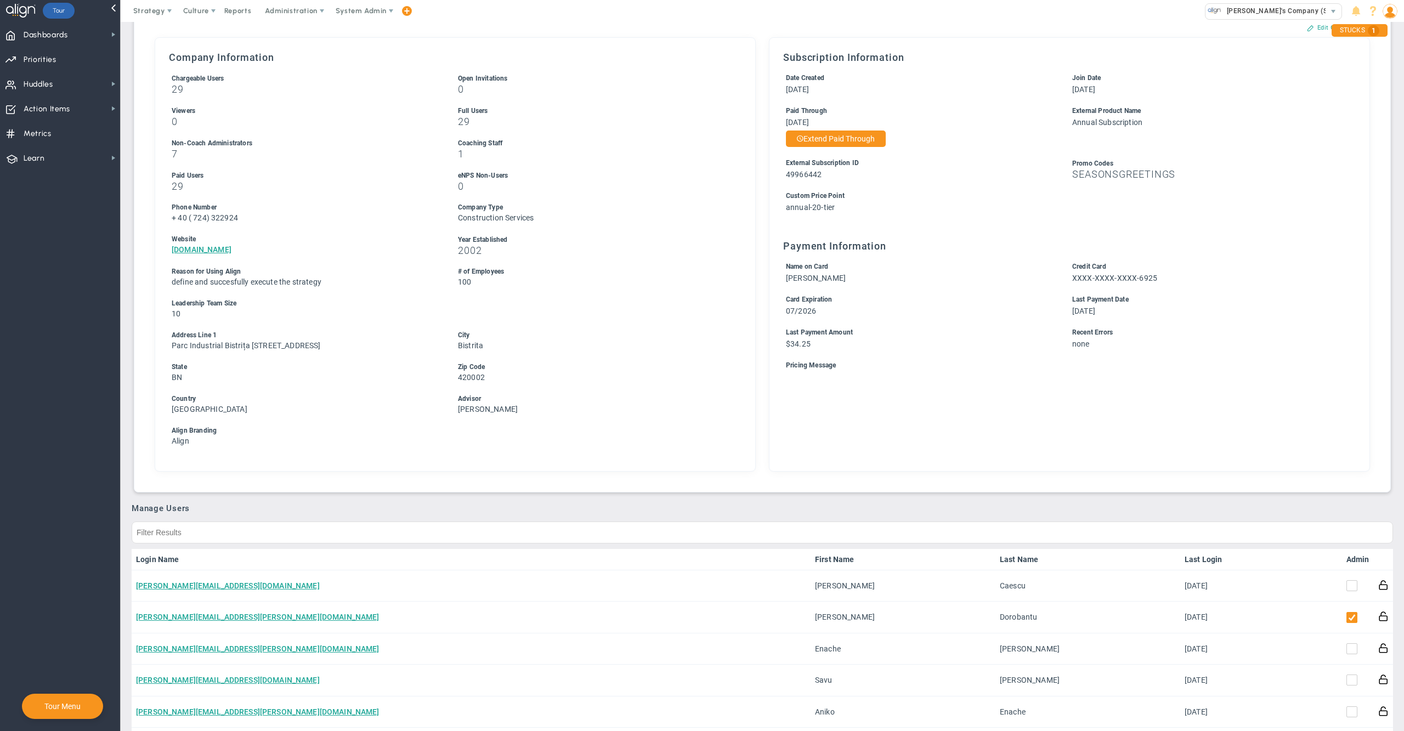
scroll to position [50, 0]
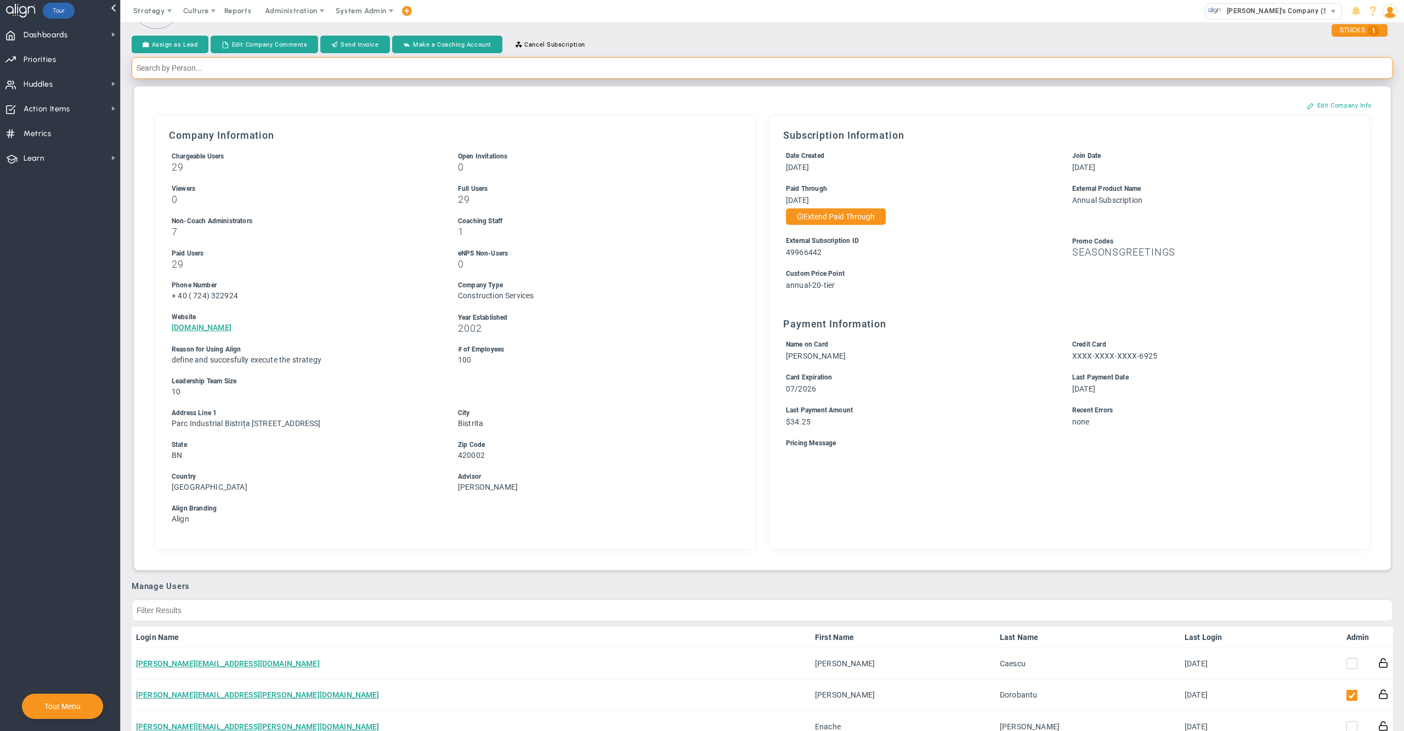
click at [1121, 77] on input "text" at bounding box center [763, 68] width 1262 height 22
type input "gary spencer"
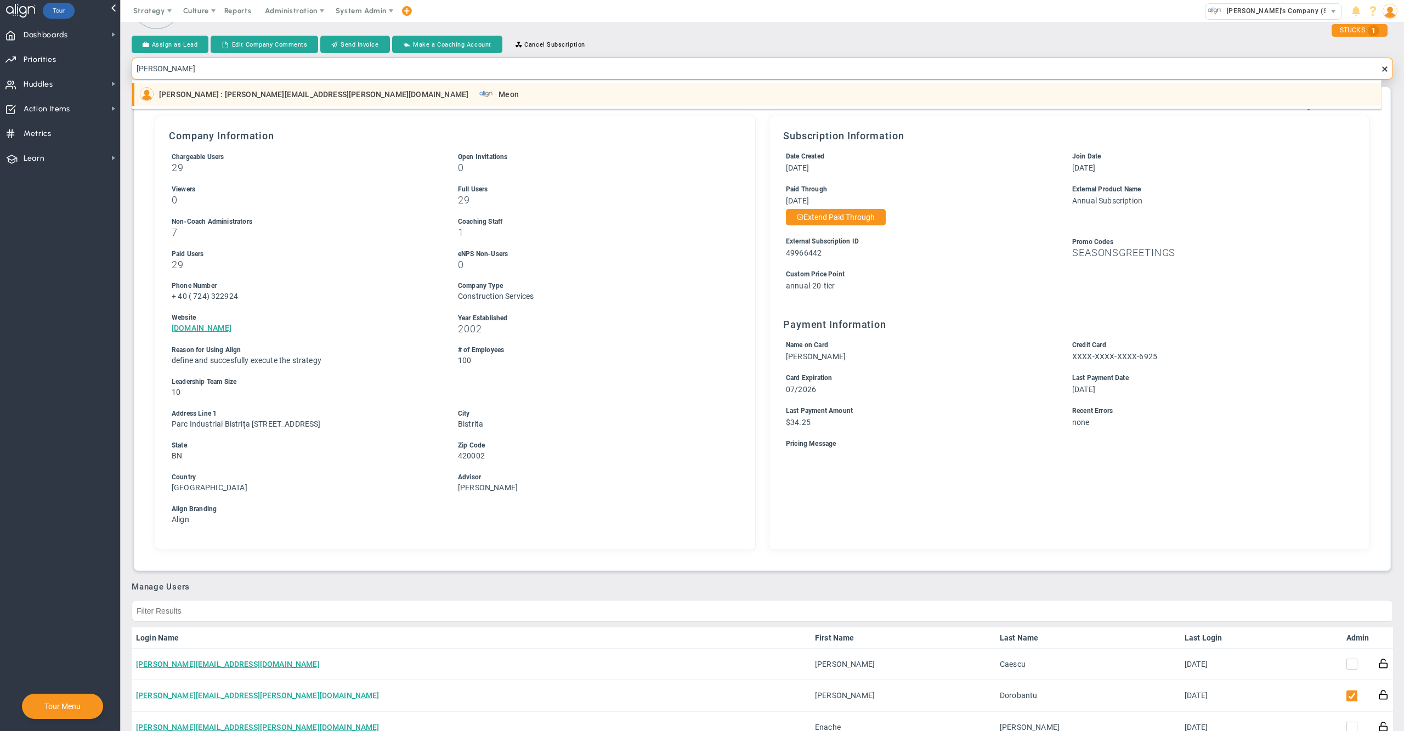
click at [996, 89] on div "Gary Spencer : Gary.Spencer@meonuk.com Meon" at bounding box center [758, 94] width 1236 height 14
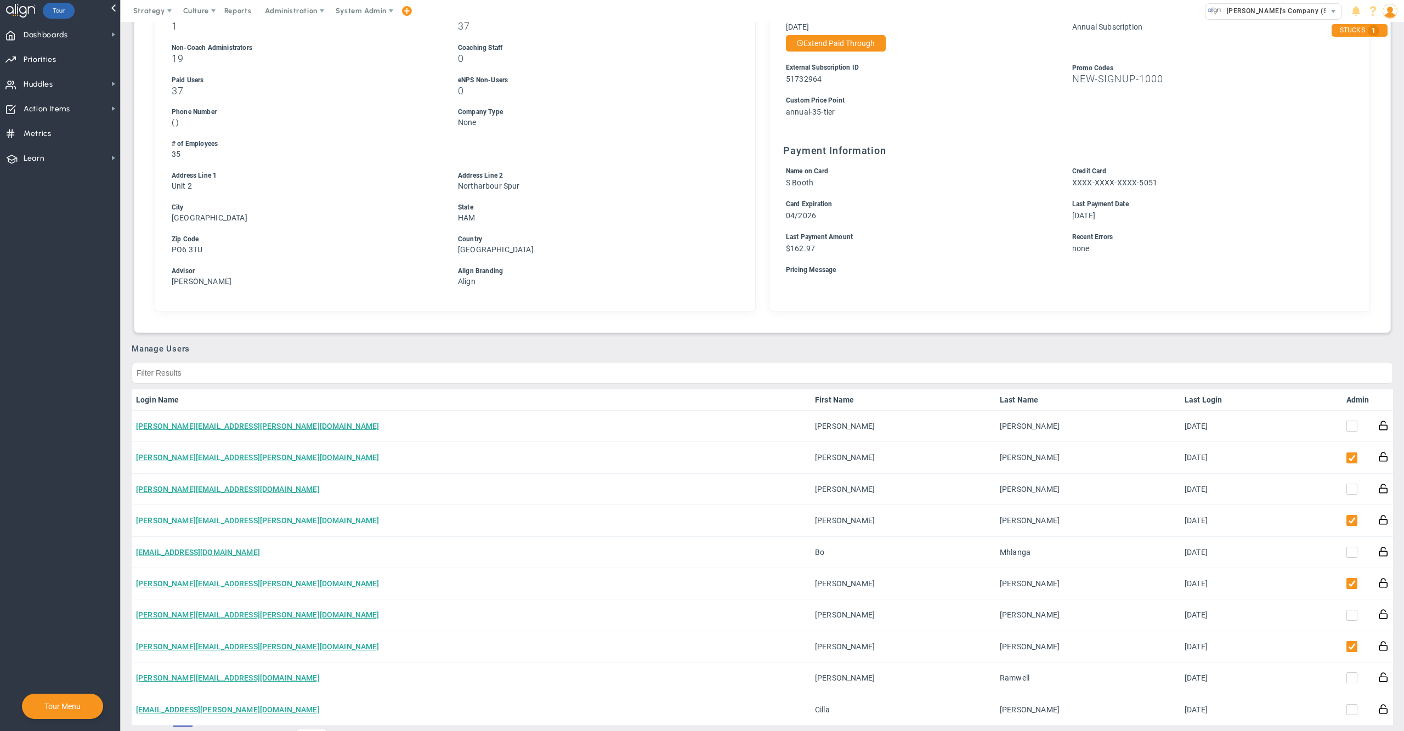
scroll to position [264, 0]
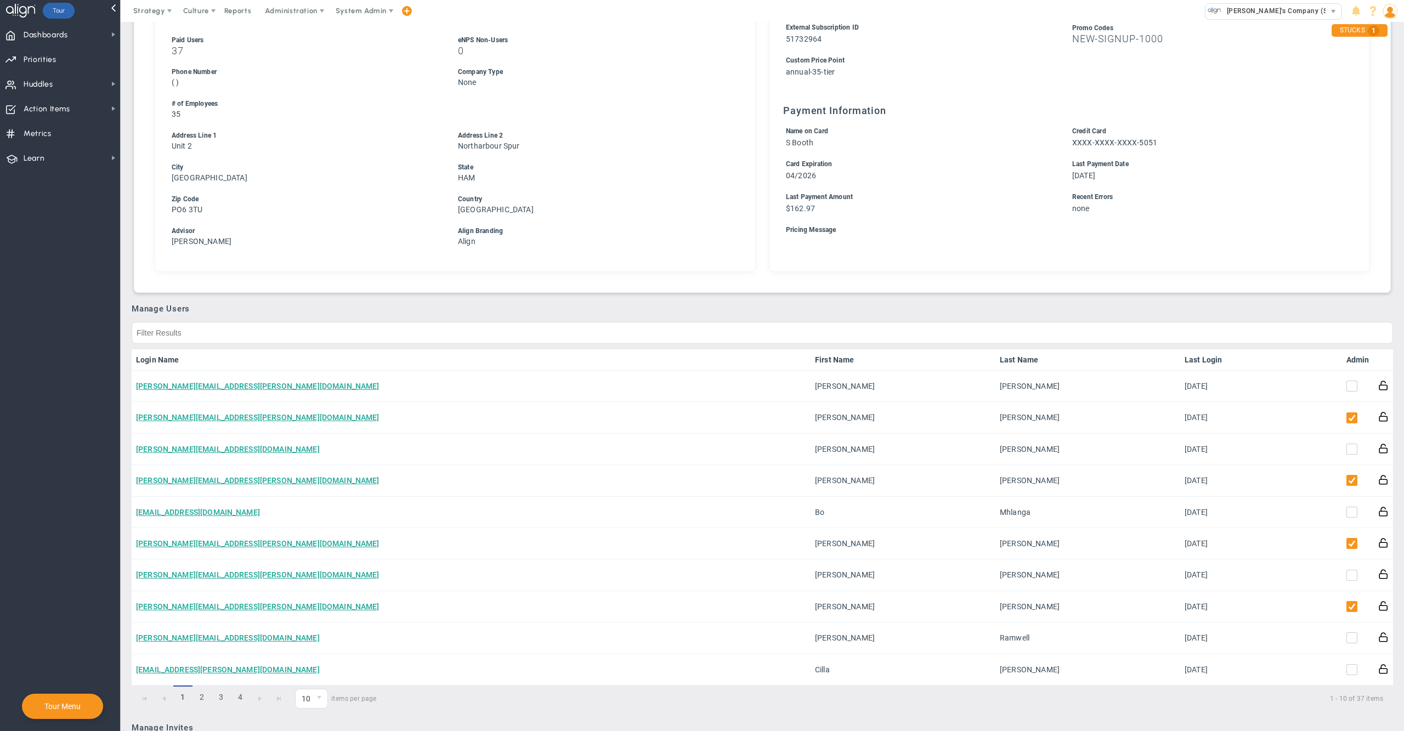
click at [1347, 355] on link "Admin" at bounding box center [1358, 359] width 23 height 9
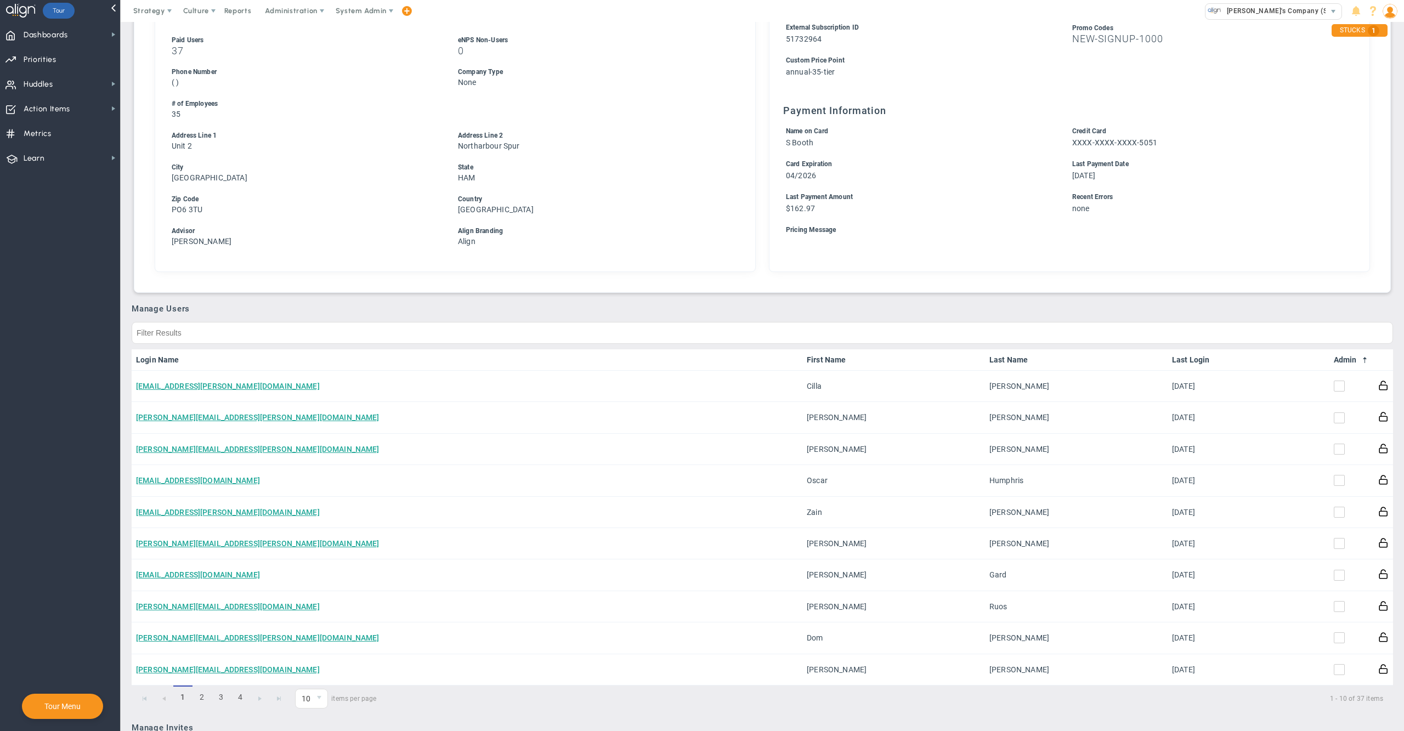
click at [1341, 355] on link "Admin" at bounding box center [1352, 359] width 36 height 9
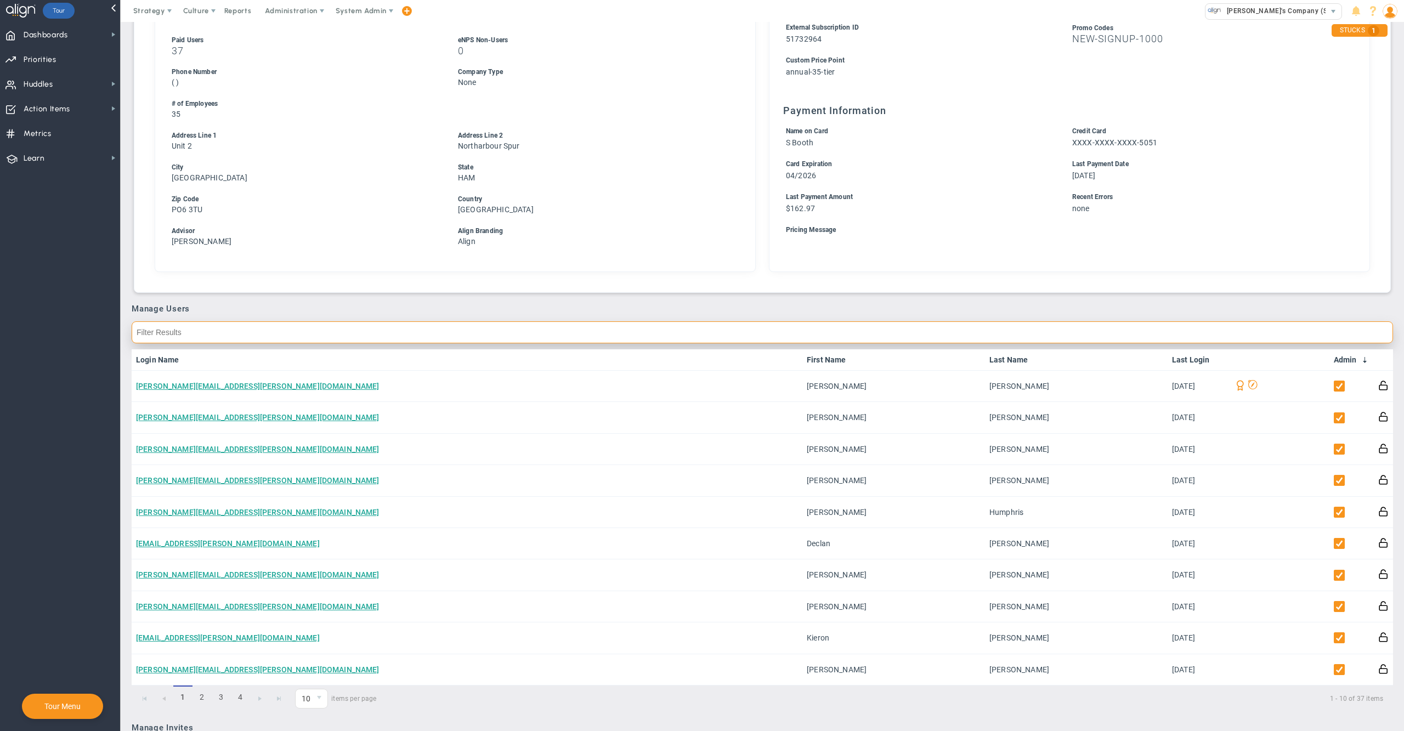
click at [943, 332] on input "text" at bounding box center [763, 332] width 1262 height 22
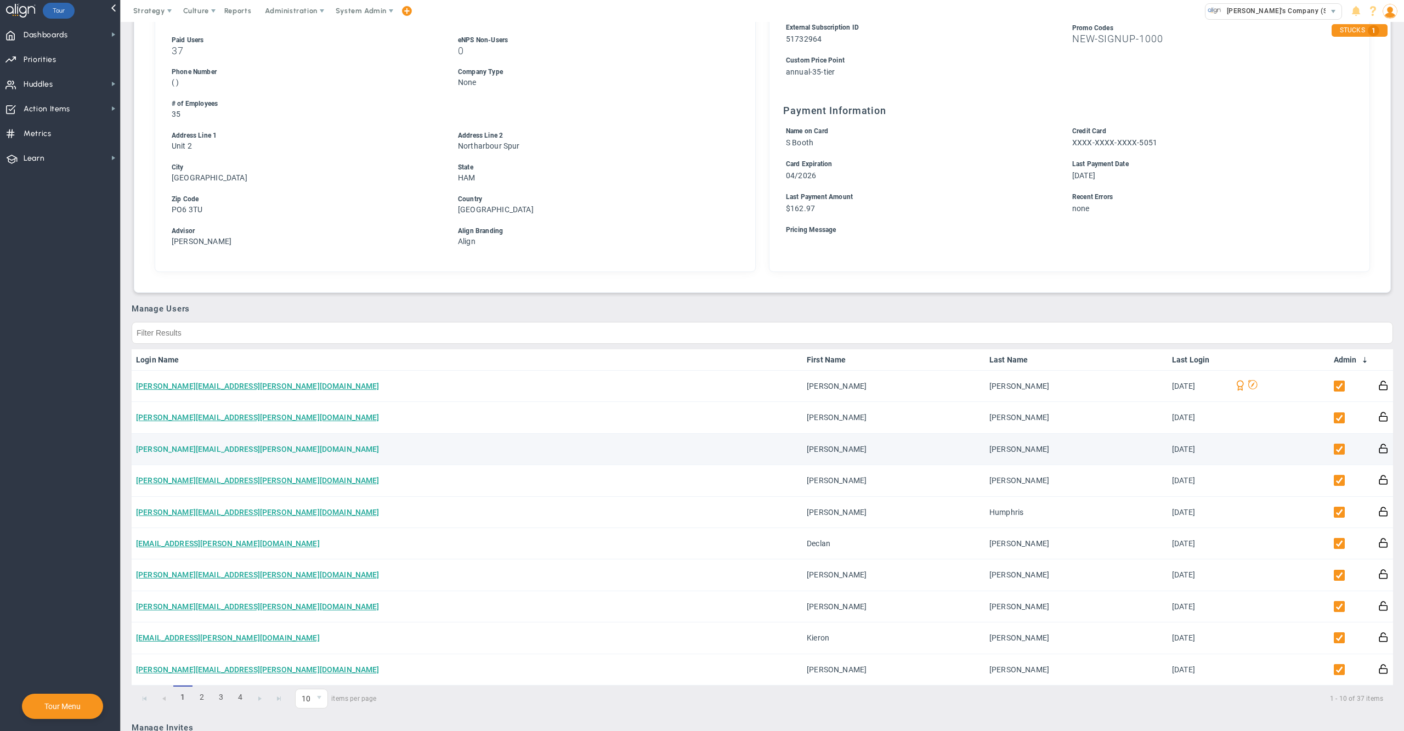
click at [229, 445] on link "anna.smallridge@meonuk.com" at bounding box center [258, 449] width 244 height 9
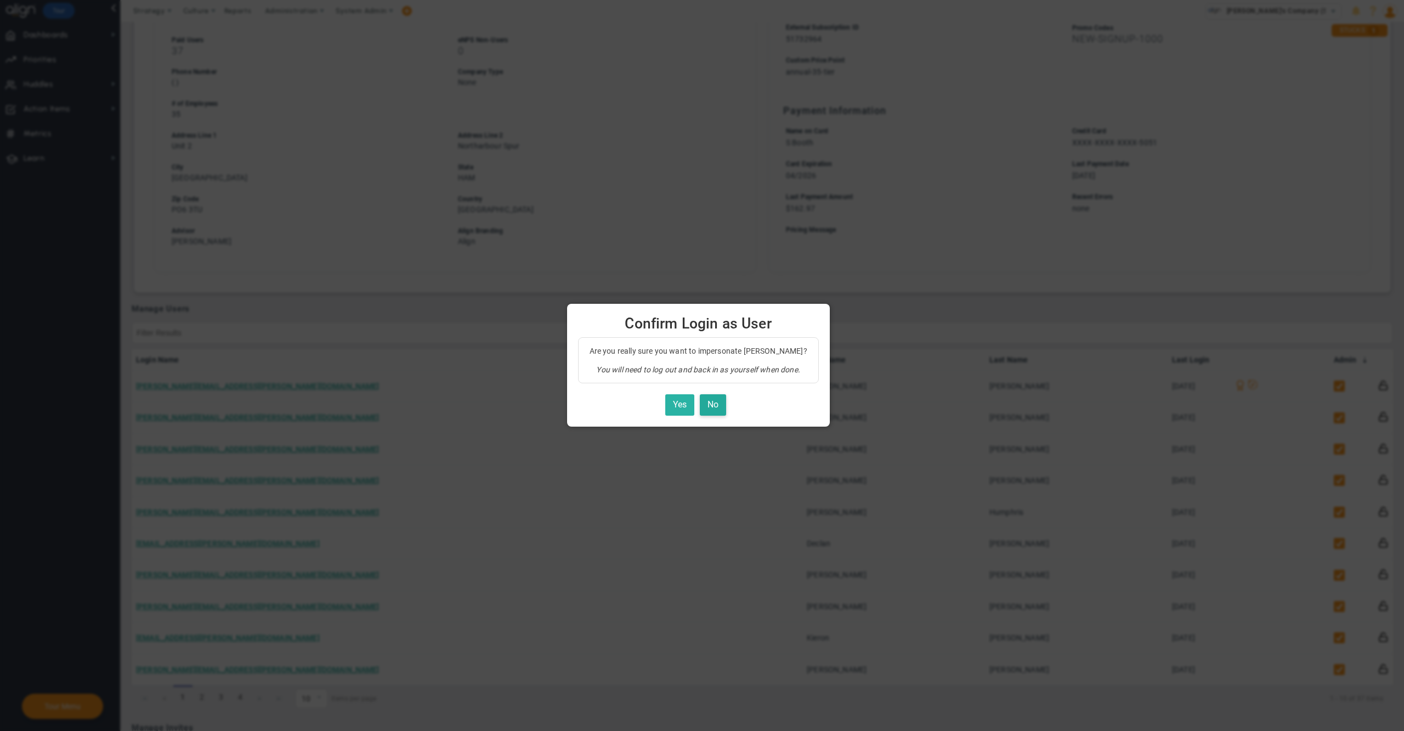
click at [685, 406] on button "Yes" at bounding box center [679, 404] width 29 height 21
